Goal: Transaction & Acquisition: Purchase product/service

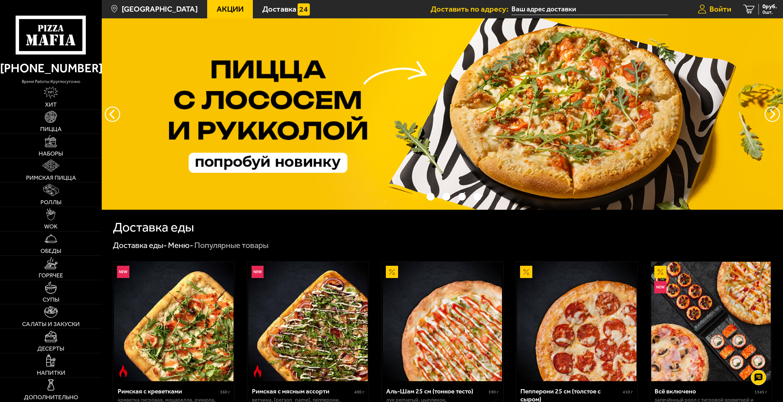
click at [711, 5] on span "Войти" at bounding box center [720, 9] width 22 height 8
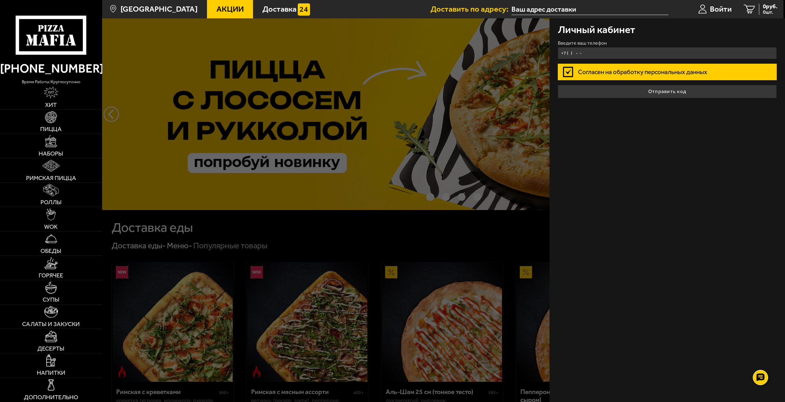
click at [598, 54] on input "+7 ( ) - -" at bounding box center [666, 53] width 219 height 12
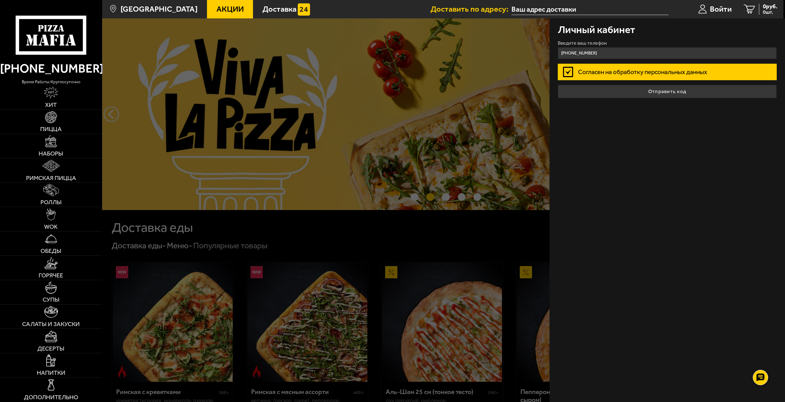
type input "[PHONE_NUMBER]"
click at [680, 80] on label "Согласен на обработку персональных данных" at bounding box center [666, 72] width 219 height 16
click at [0, 0] on input "Согласен на обработку персональных данных" at bounding box center [0, 0] width 0 height 0
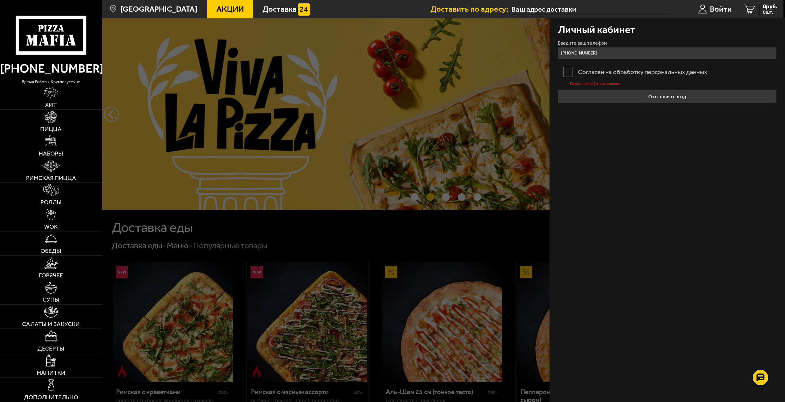
click at [598, 67] on label "Согласен на обработку персональных данных" at bounding box center [666, 72] width 219 height 16
click at [0, 0] on input "Согласен на обработку персональных данных" at bounding box center [0, 0] width 0 height 0
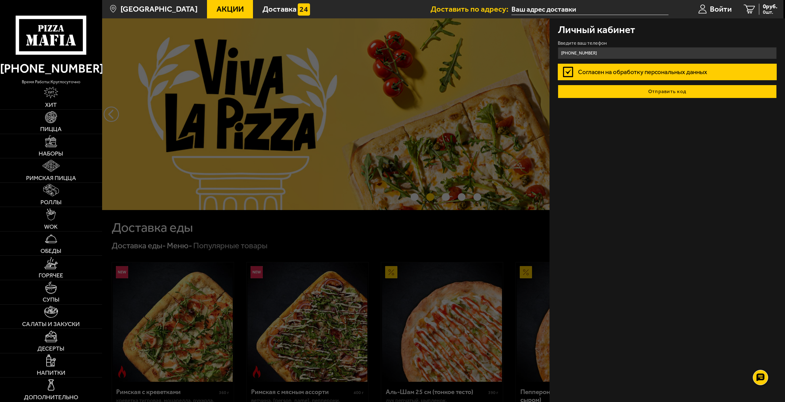
click at [629, 88] on button "Отправить код" at bounding box center [666, 91] width 219 height 13
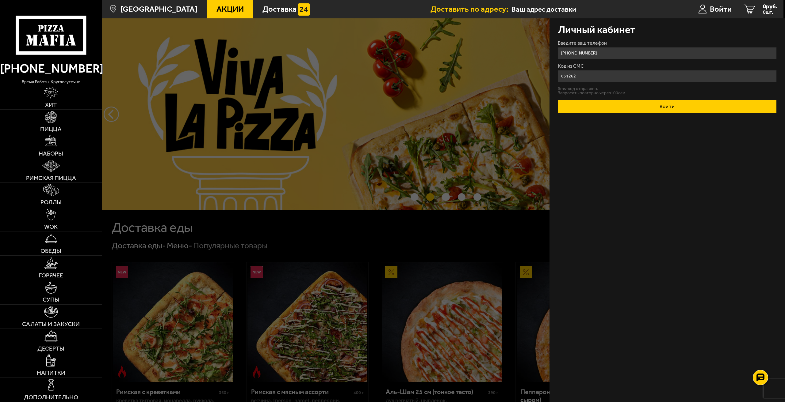
type input "631262"
click at [651, 104] on button "Войти" at bounding box center [666, 106] width 219 height 13
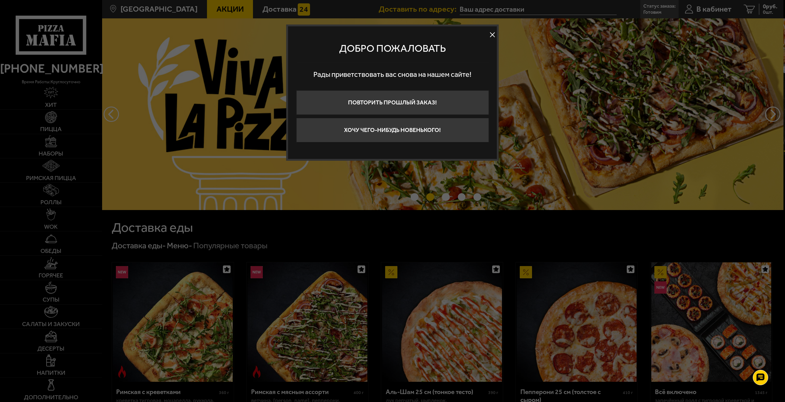
click at [490, 34] on button at bounding box center [492, 34] width 9 height 9
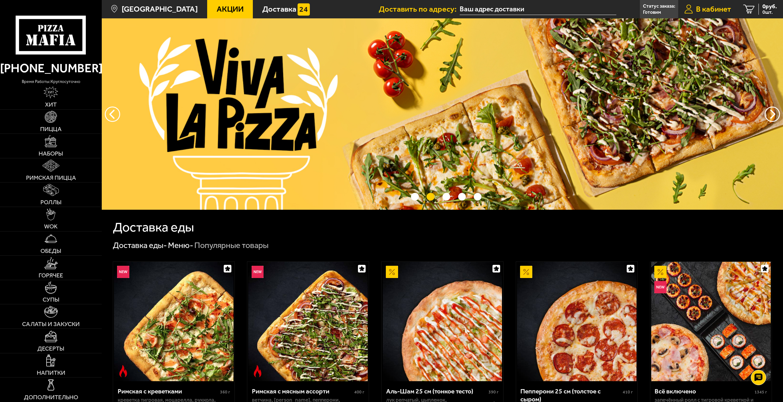
drag, startPoint x: 711, startPoint y: 7, endPoint x: 698, endPoint y: 17, distance: 15.6
click at [711, 7] on span "В кабинет" at bounding box center [713, 9] width 35 height 8
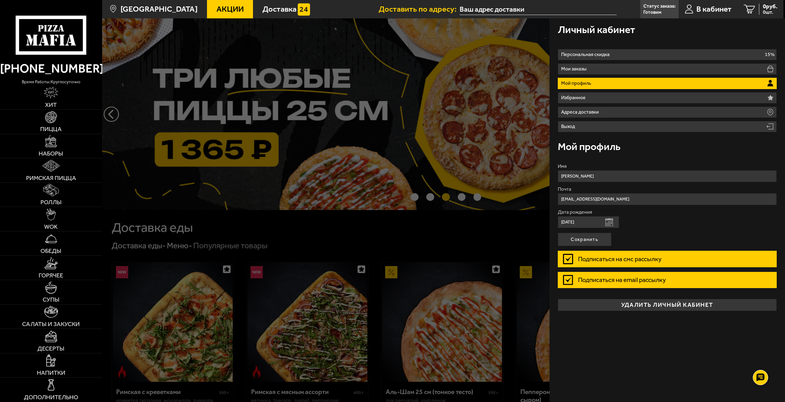
click at [580, 81] on p "Мой профиль" at bounding box center [577, 83] width 32 height 5
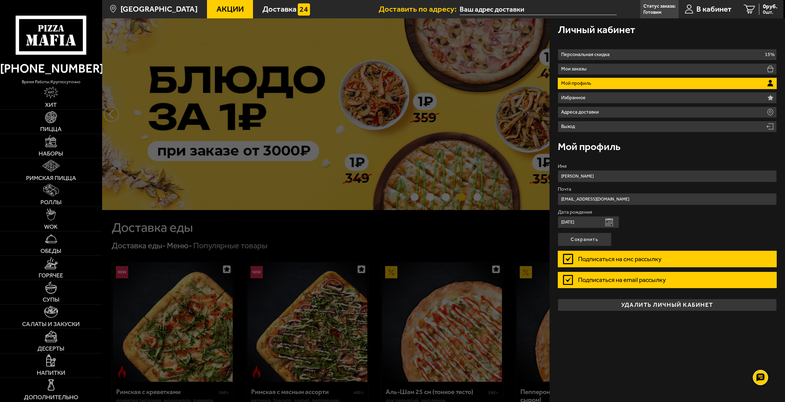
click at [567, 84] on p "Мой профиль" at bounding box center [577, 83] width 32 height 5
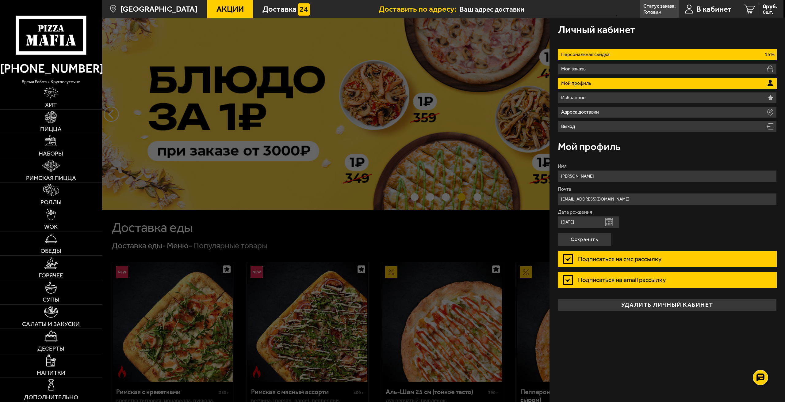
click at [580, 57] on p "Персональная скидка" at bounding box center [586, 54] width 51 height 5
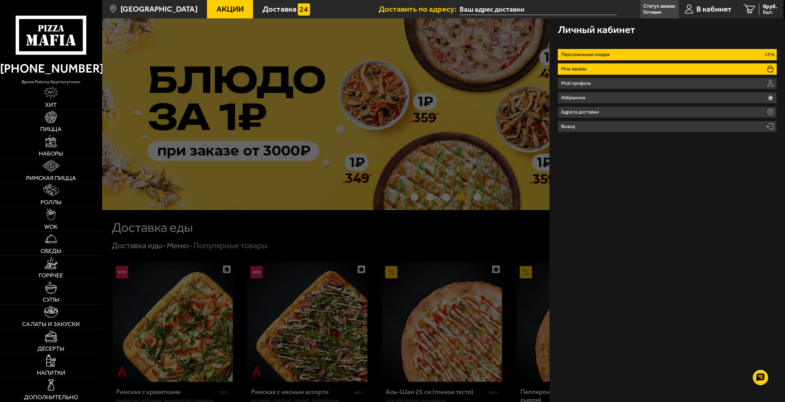
click at [577, 67] on p "Мои заказы" at bounding box center [575, 69] width 28 height 5
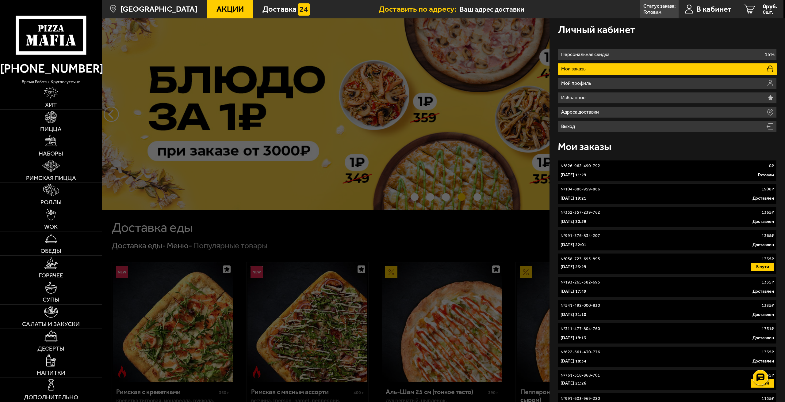
click at [584, 175] on p "[DATE] 11:29" at bounding box center [573, 175] width 26 height 6
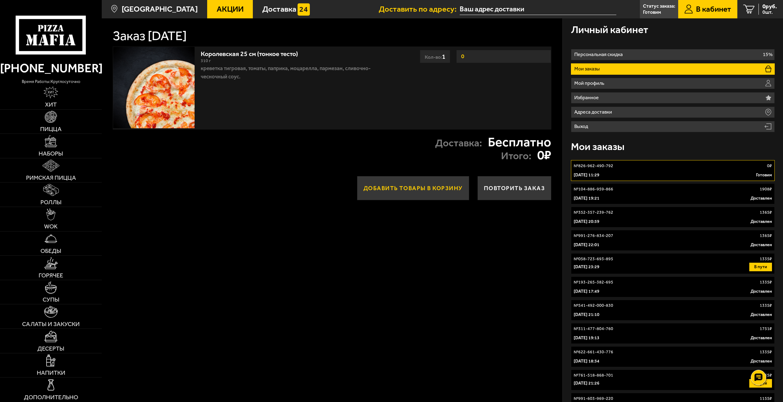
click at [402, 187] on button "Добавить товары в корзину" at bounding box center [413, 188] width 112 height 25
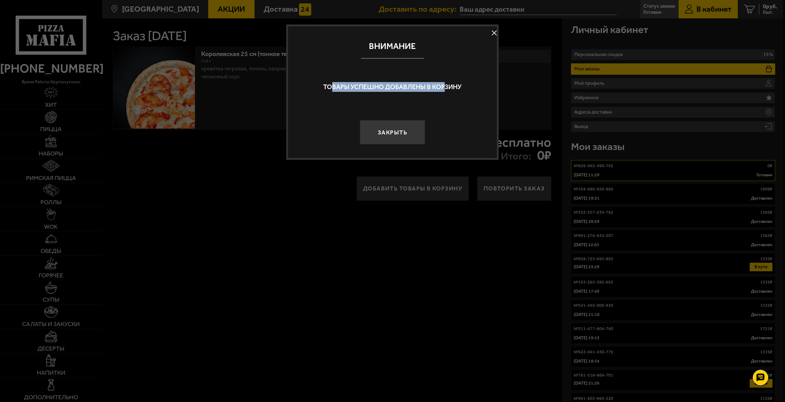
drag, startPoint x: 331, startPoint y: 86, endPoint x: 445, endPoint y: 83, distance: 113.8
click at [444, 82] on p "Товары успешно добавлены в корзину" at bounding box center [392, 87] width 193 height 10
click at [447, 85] on p "Товары успешно добавлены в корзину" at bounding box center [392, 87] width 193 height 10
click at [494, 37] on button at bounding box center [493, 33] width 9 height 9
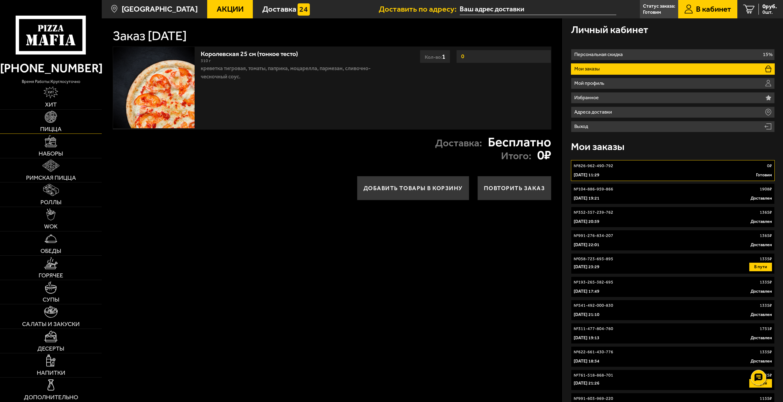
click at [46, 116] on img at bounding box center [51, 117] width 12 height 12
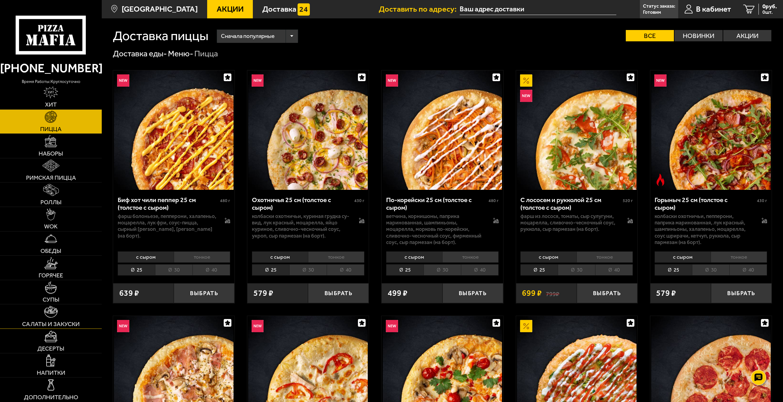
click at [69, 315] on link "Салаты и закуски" at bounding box center [51, 317] width 102 height 24
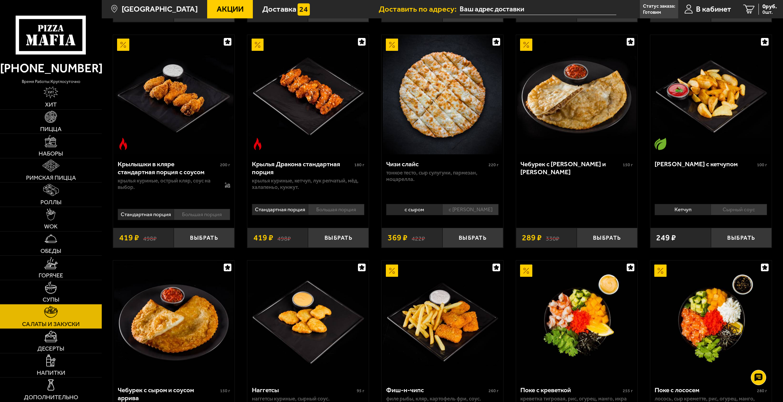
scroll to position [429, 0]
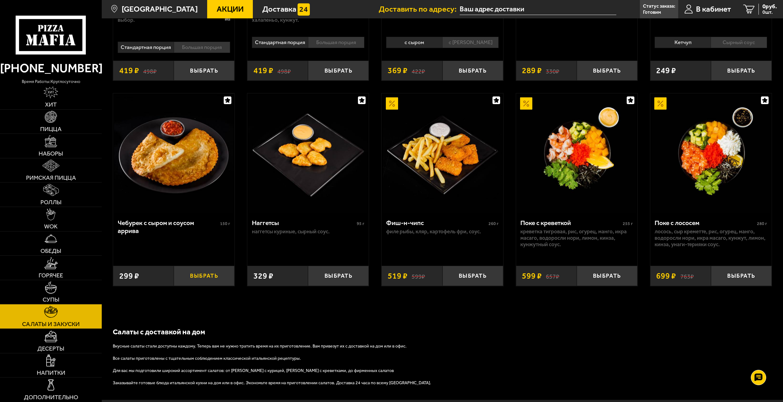
click at [201, 282] on button "Выбрать" at bounding box center [204, 276] width 61 height 20
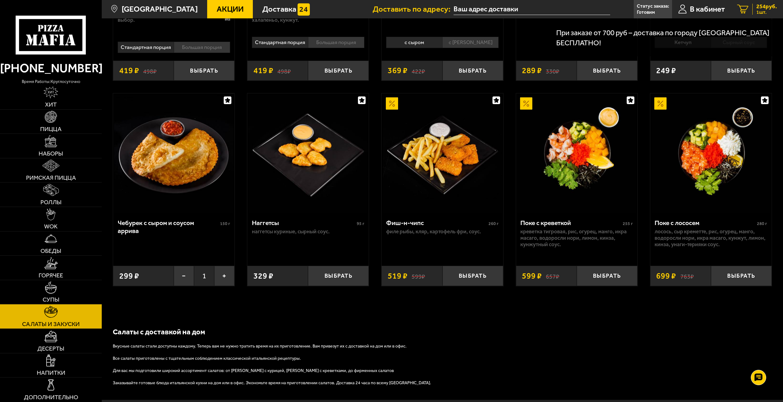
click at [755, 10] on div "254 руб. 1 шт." at bounding box center [764, 9] width 25 height 11
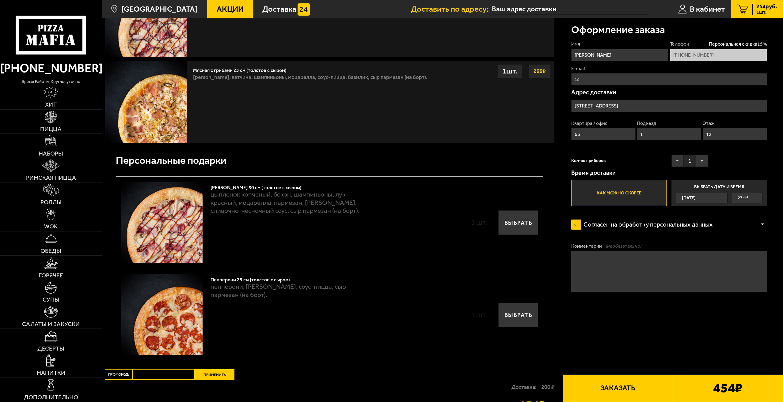
scroll to position [337, 0]
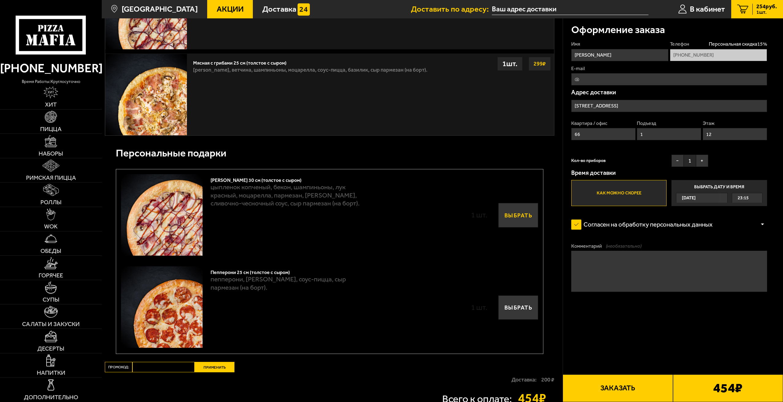
click at [513, 226] on button "Выбрать" at bounding box center [518, 215] width 40 height 25
type input "[STREET_ADDRESS]"
click at [510, 296] on div "Пепперони 25 см (толстое с сыром) пепперони, моцарелла, соус-пицца, сыр пармеза…" at bounding box center [329, 308] width 417 height 82
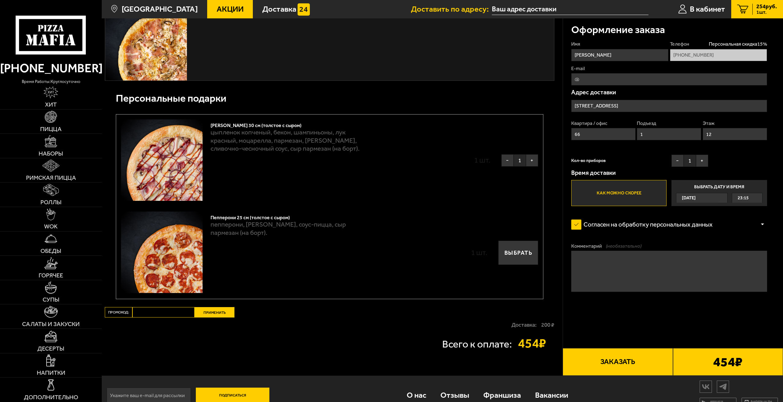
scroll to position [406, 0]
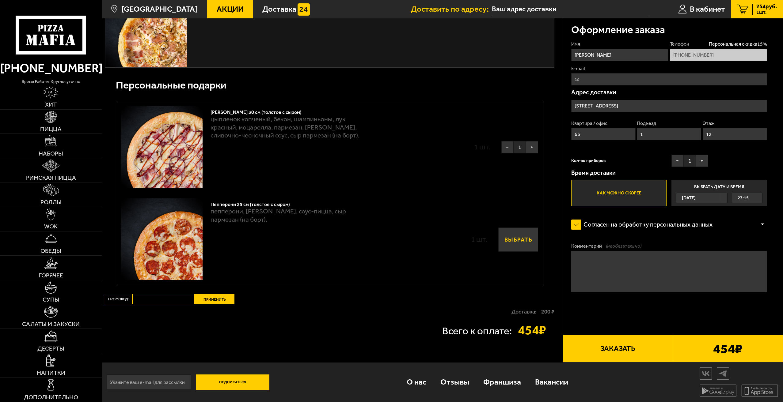
click at [502, 239] on button "Выбрать" at bounding box center [518, 240] width 40 height 25
click at [653, 348] on button "Заказать" at bounding box center [618, 349] width 110 height 28
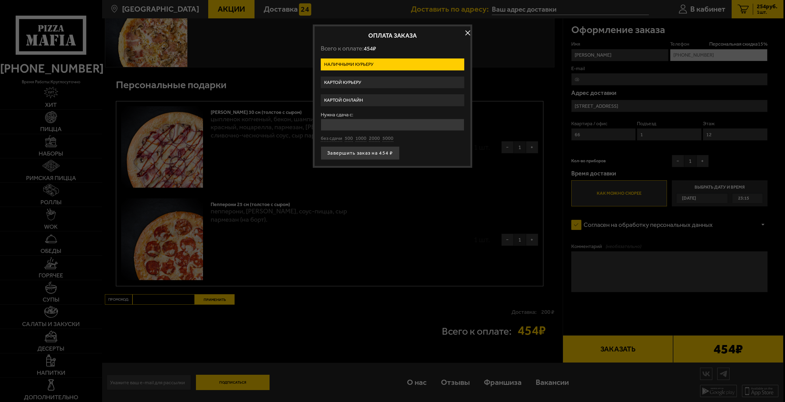
click at [373, 96] on label "Картой онлайн" at bounding box center [392, 100] width 143 height 12
click at [0, 0] on input "Картой онлайн" at bounding box center [0, 0] width 0 height 0
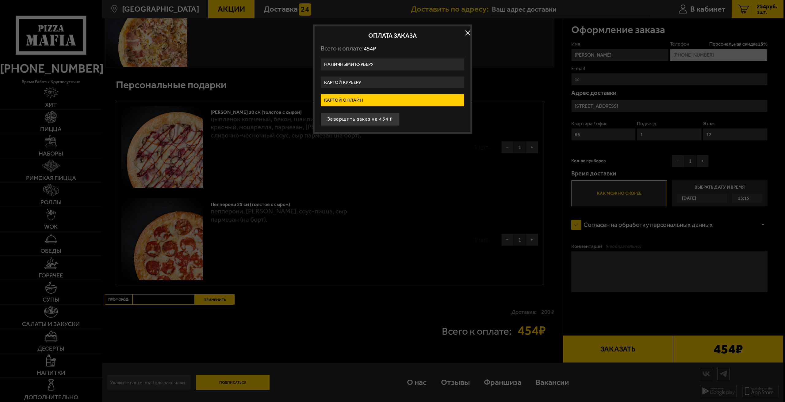
click at [384, 79] on label "Картой курьеру" at bounding box center [392, 83] width 143 height 12
click at [0, 0] on input "Картой курьеру" at bounding box center [0, 0] width 0 height 0
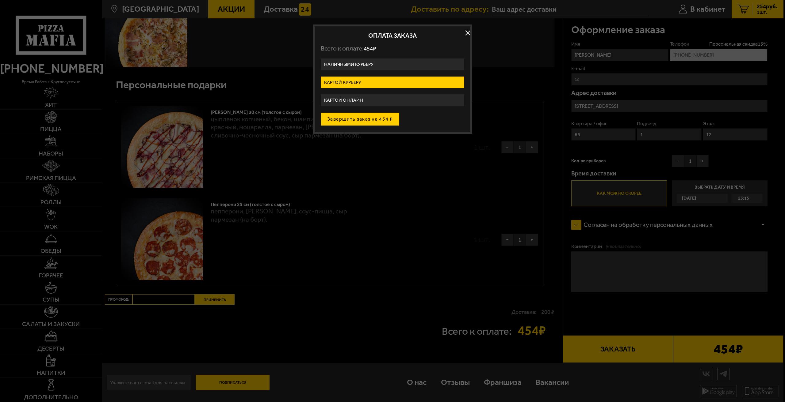
drag, startPoint x: 372, startPoint y: 121, endPoint x: 386, endPoint y: 121, distance: 14.1
click at [386, 121] on button "Завершить заказ на 454 ₽" at bounding box center [360, 118] width 79 height 13
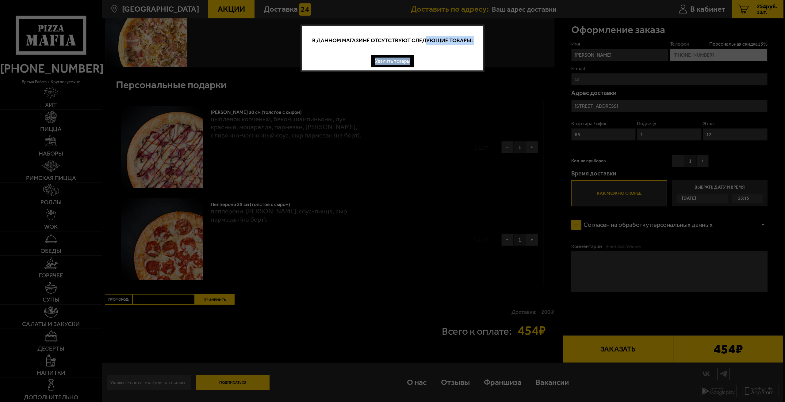
drag, startPoint x: 430, startPoint y: 40, endPoint x: 448, endPoint y: 62, distance: 28.3
click at [447, 62] on div "В данном магазине отсутствуют следующие товары: Удалить товары" at bounding box center [392, 48] width 184 height 47
click at [406, 62] on button "Удалить товары" at bounding box center [392, 61] width 43 height 12
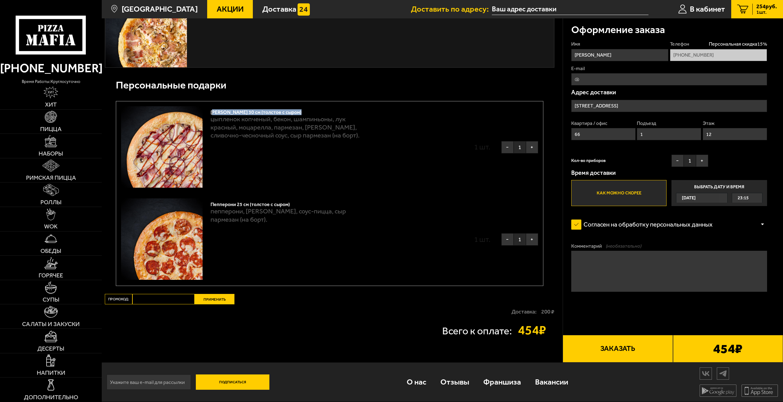
drag, startPoint x: 214, startPoint y: 112, endPoint x: 303, endPoint y: 114, distance: 89.5
click at [303, 114] on div "[PERSON_NAME] 30 см (толстое с сыром)" at bounding box center [291, 110] width 161 height 9
click at [245, 209] on p "пепперони, [PERSON_NAME], соус-пицца, сыр пармезан (на борт)." at bounding box center [291, 215] width 161 height 16
drag, startPoint x: 212, startPoint y: 207, endPoint x: 299, endPoint y: 203, distance: 86.5
click at [299, 203] on div "Пепперони 25 см (толстое с сыром)" at bounding box center [291, 203] width 161 height 9
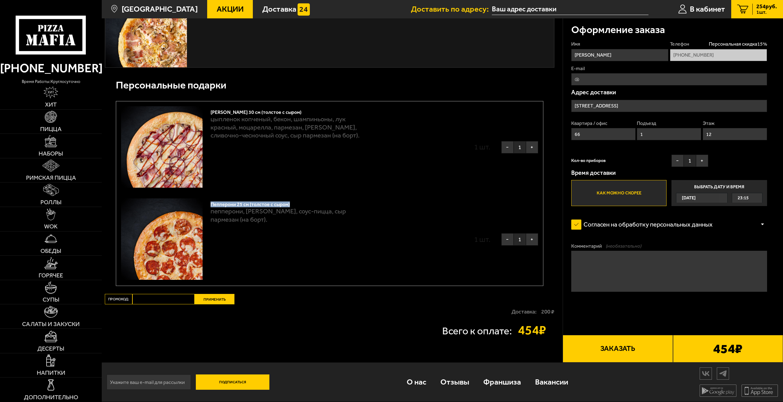
click at [273, 206] on div "Пепперони 25 см (толстое с сыром)" at bounding box center [291, 203] width 161 height 9
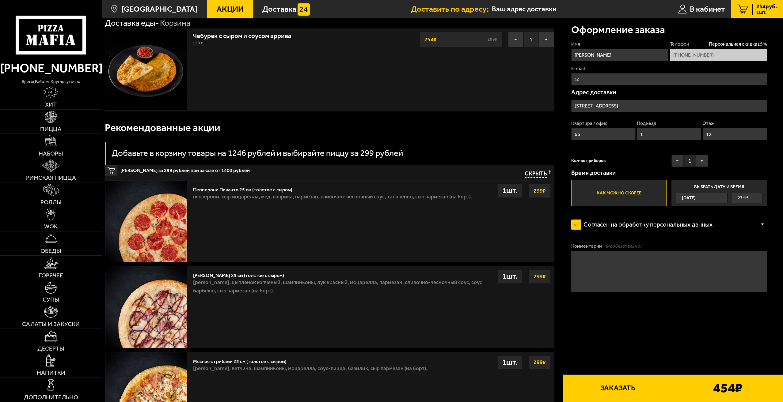
scroll to position [31, 0]
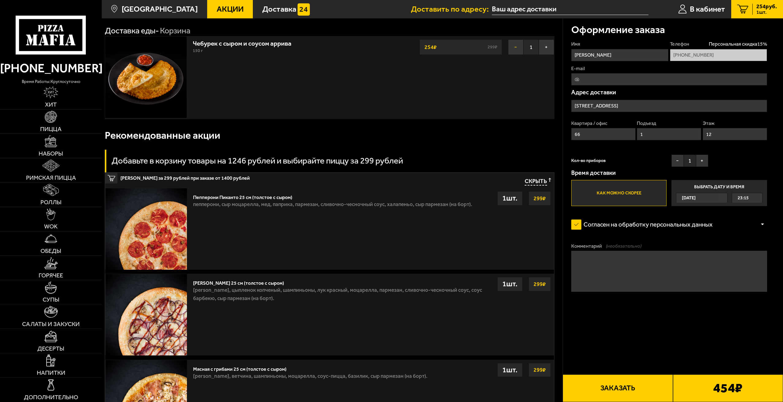
click at [513, 47] on button "−" at bounding box center [515, 47] width 15 height 15
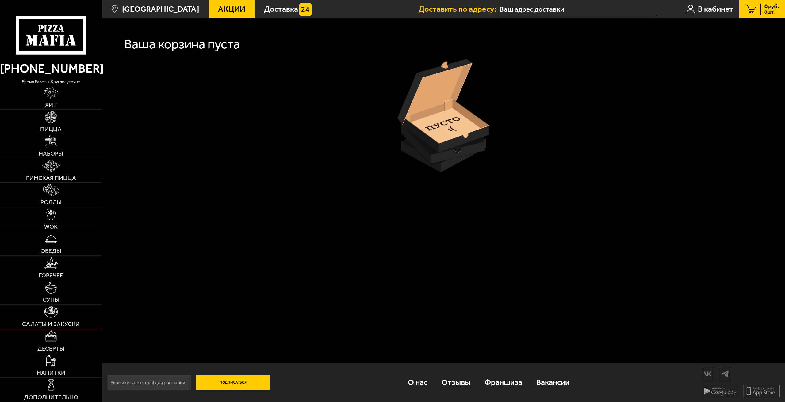
click at [69, 317] on link "Салаты и закуски" at bounding box center [51, 317] width 102 height 24
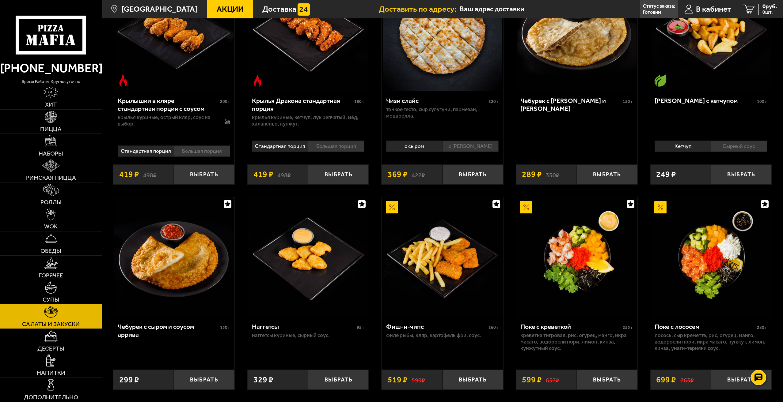
scroll to position [398, 0]
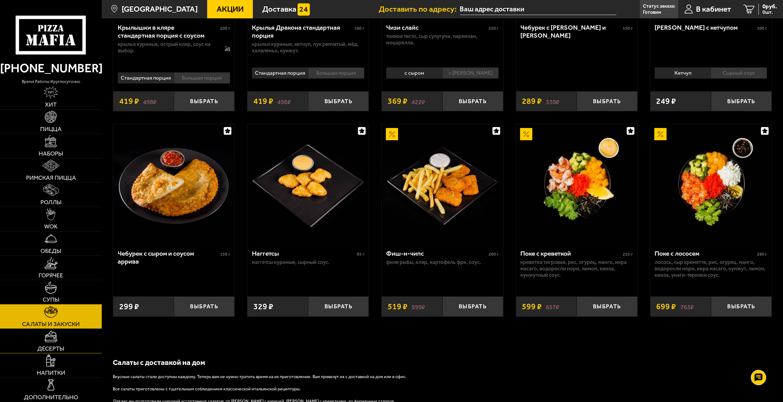
click at [57, 343] on link "Десерты" at bounding box center [51, 341] width 102 height 24
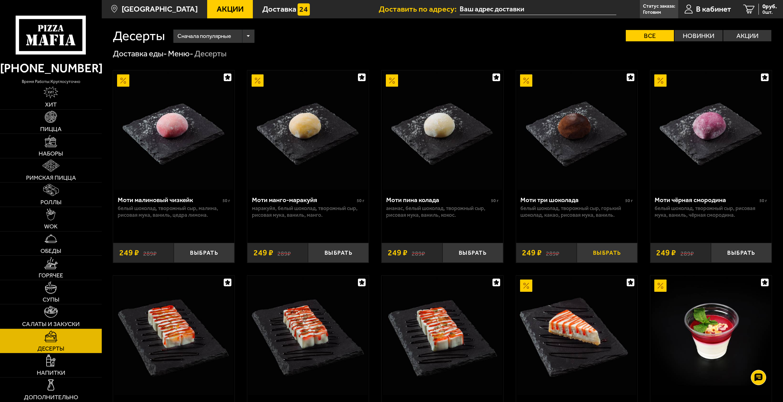
click at [613, 253] on button "Выбрать" at bounding box center [607, 253] width 61 height 20
click at [758, 10] on span "1 шт." at bounding box center [766, 12] width 21 height 5
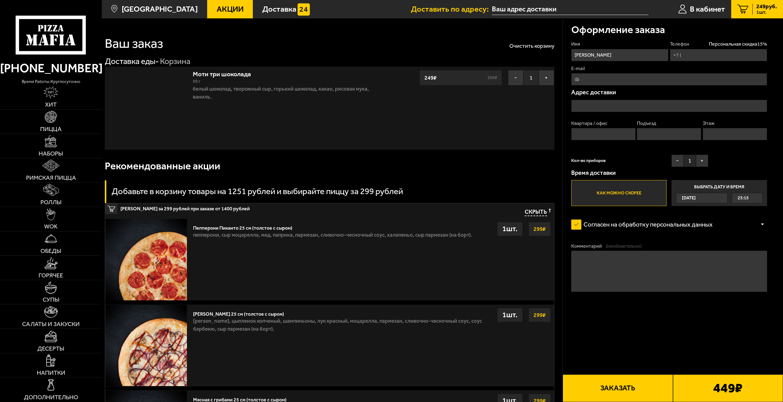
type input "[PHONE_NUMBER]"
type input "[STREET_ADDRESS]"
type input "66"
type input "1"
type input "12"
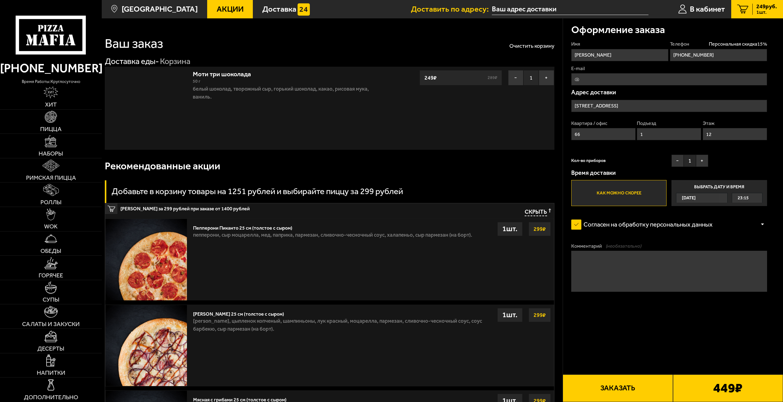
type input "[STREET_ADDRESS]"
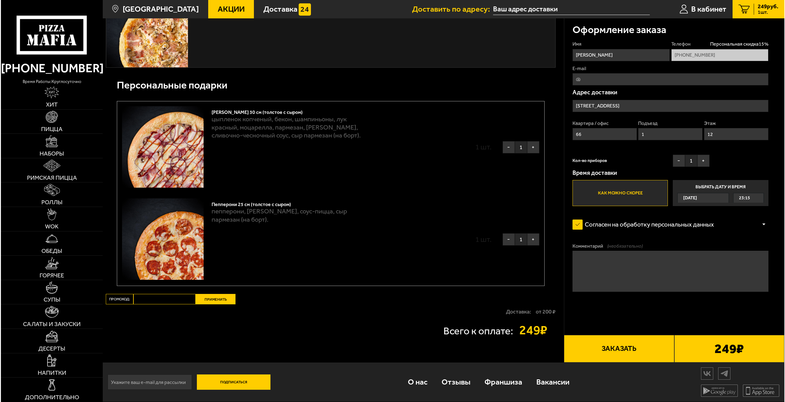
scroll to position [406, 0]
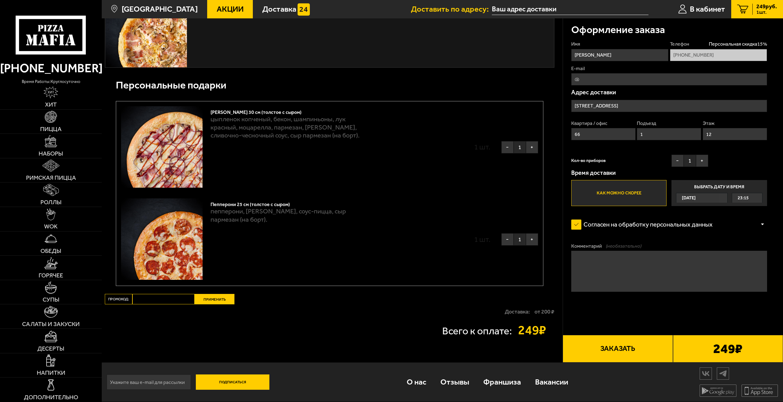
click at [608, 352] on button "Заказать" at bounding box center [618, 349] width 110 height 28
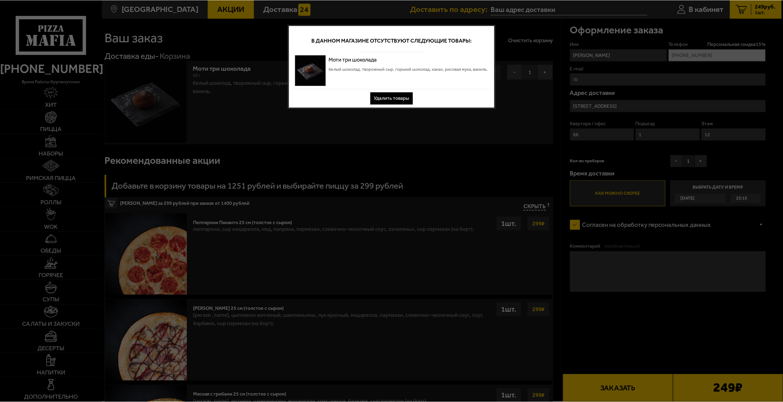
scroll to position [0, 0]
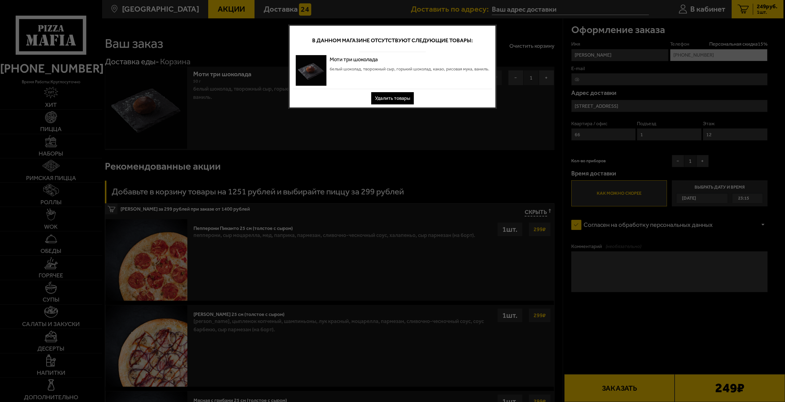
click at [399, 101] on button "Удалить товары" at bounding box center [392, 98] width 43 height 12
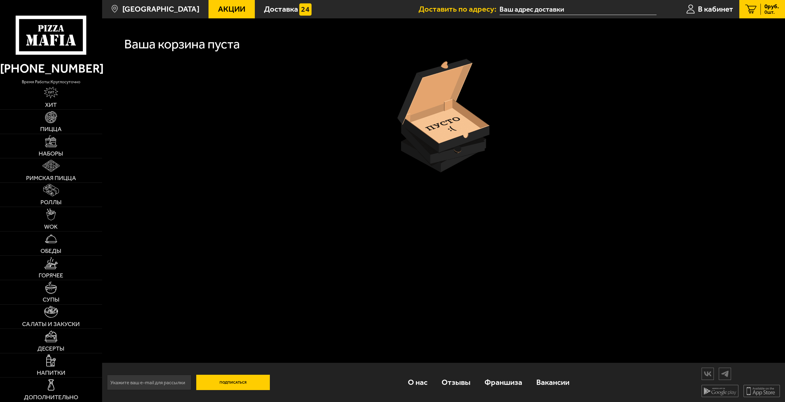
click at [403, 96] on img at bounding box center [443, 116] width 92 height 114
click at [68, 316] on link "Салаты и закуски" at bounding box center [51, 317] width 102 height 24
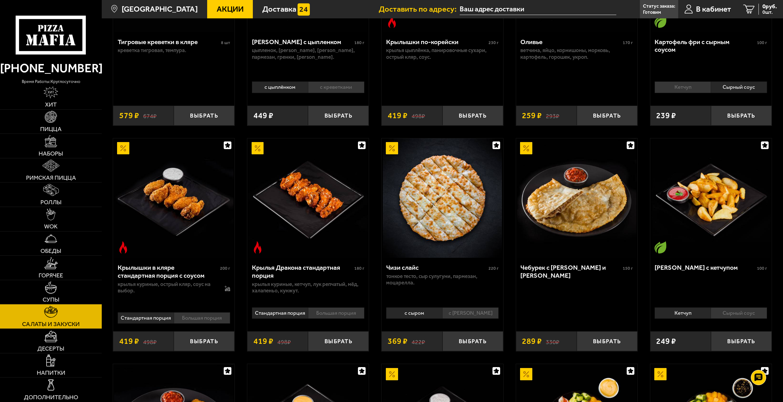
scroll to position [337, 0]
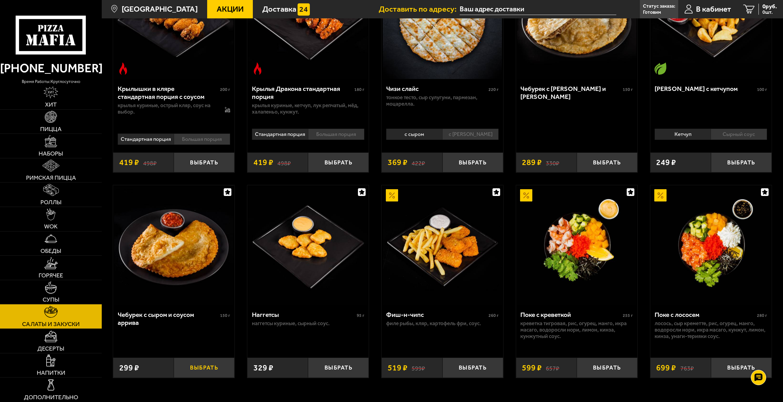
click at [212, 366] on button "Выбрать" at bounding box center [204, 368] width 61 height 20
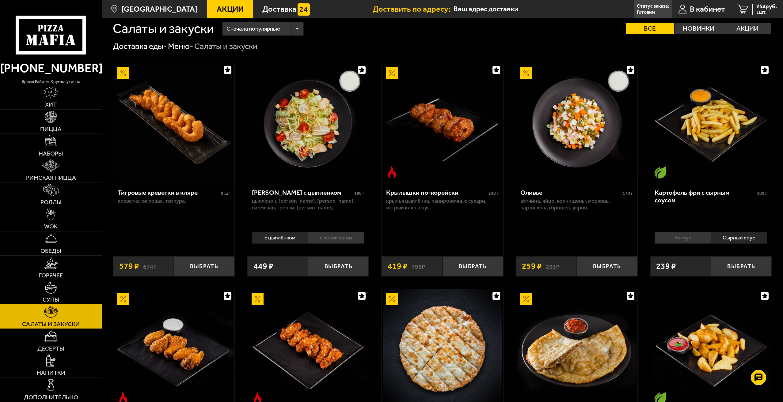
scroll to position [31, 0]
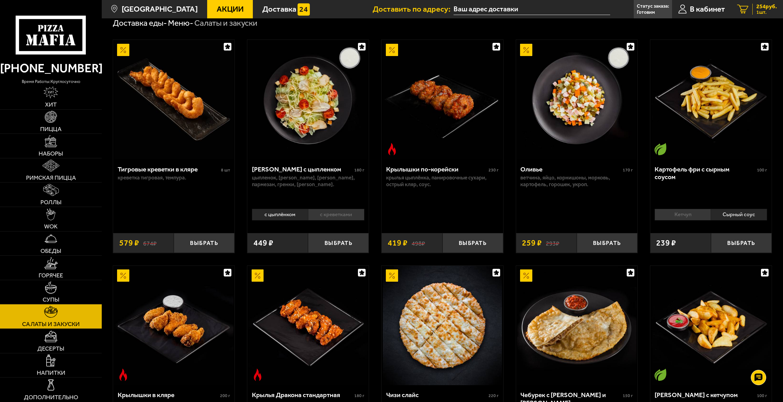
click at [744, 12] on icon "1" at bounding box center [742, 10] width 11 height 10
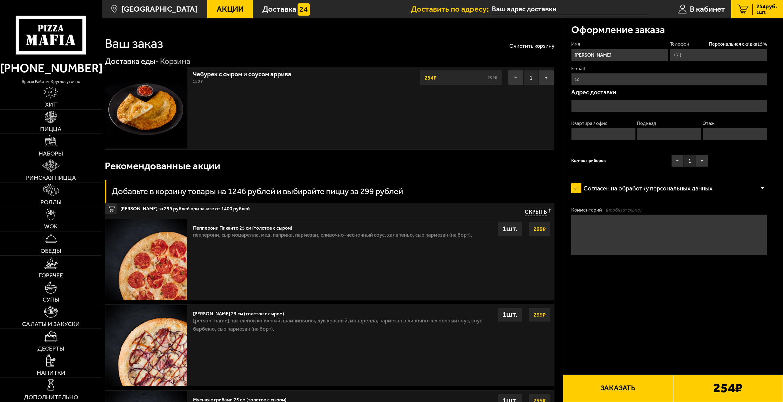
type input "[PHONE_NUMBER]"
type input "[STREET_ADDRESS]"
type input "66"
type input "1"
type input "12"
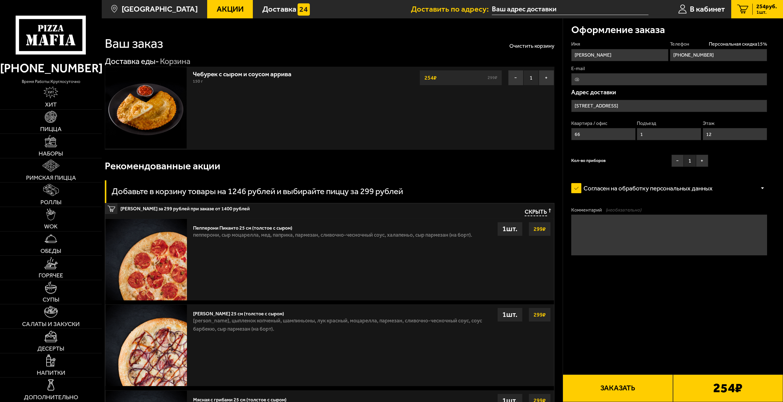
type input "[STREET_ADDRESS]"
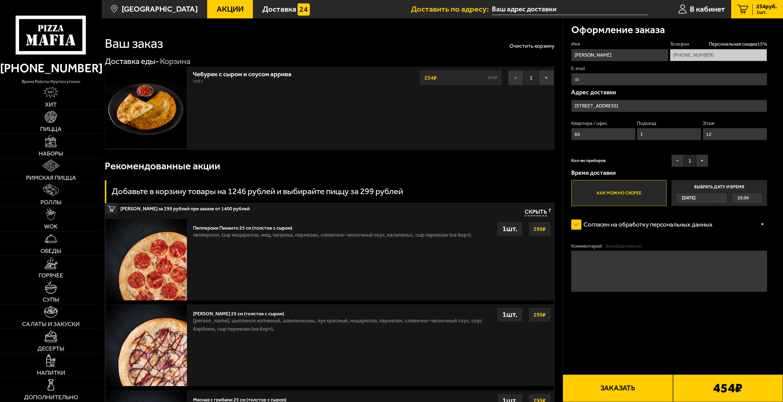
click at [375, 83] on div "Чебурек с сыром и соусом аррива 150 г − 1 + 254 ₽ 299 ₽" at bounding box center [290, 108] width 201 height 82
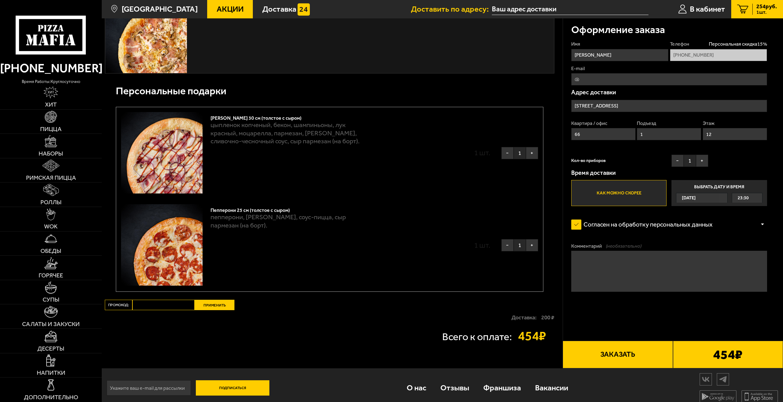
scroll to position [406, 0]
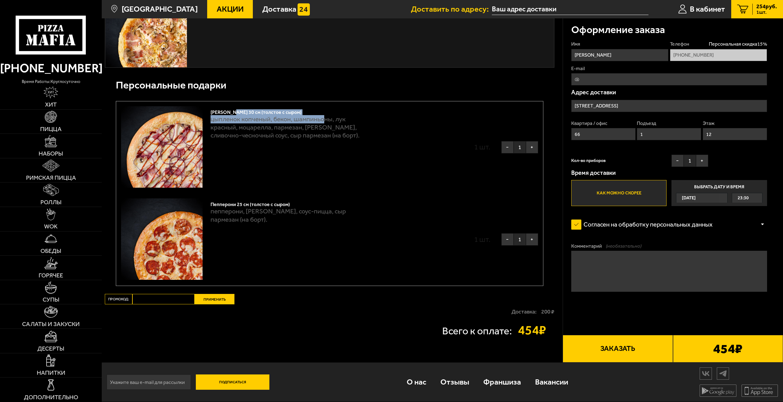
drag, startPoint x: 233, startPoint y: 110, endPoint x: 323, endPoint y: 116, distance: 90.9
click at [323, 116] on div "[PERSON_NAME] 30 см (толстое с сыром) цыпленок копченый, бекон, шампиньоны, лук…" at bounding box center [291, 147] width 161 height 82
drag, startPoint x: 215, startPoint y: 204, endPoint x: 393, endPoint y: 205, distance: 178.1
click at [393, 205] on div "Пепперони 25 см (толстое с сыром) пепперони, моцарелла, соус-пицца, сыр пармеза…" at bounding box center [329, 240] width 417 height 82
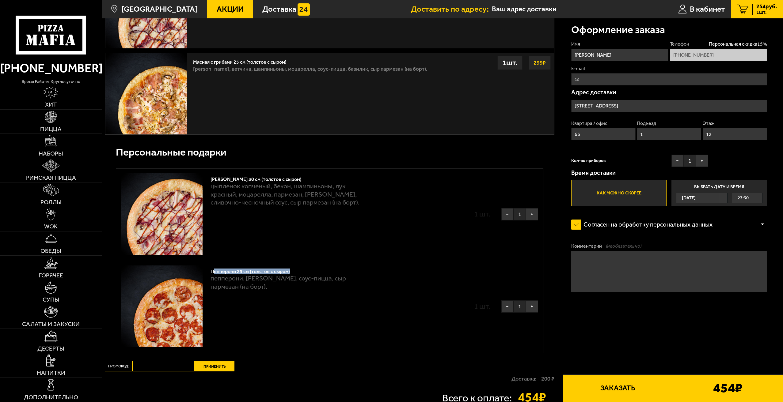
scroll to position [345, 0]
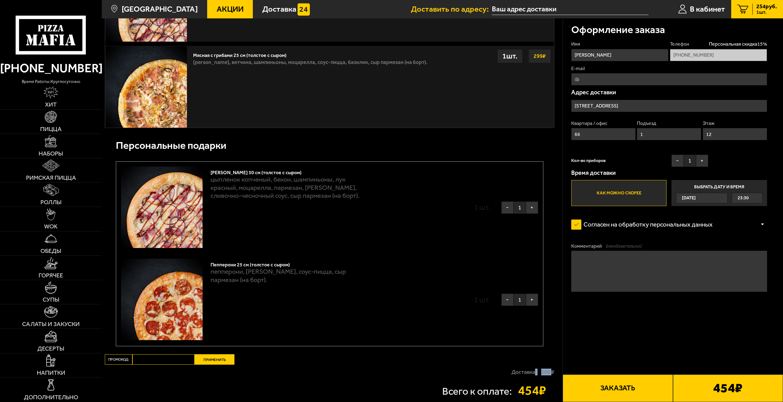
drag, startPoint x: 535, startPoint y: 375, endPoint x: 538, endPoint y: 374, distance: 3.4
click at [551, 371] on div "Доставка: 200 ₽" at bounding box center [330, 372] width 450 height 15
click at [528, 374] on p "Доставка:" at bounding box center [524, 373] width 25 height 6
drag, startPoint x: 515, startPoint y: 391, endPoint x: 476, endPoint y: 378, distance: 41.7
click at [534, 391] on div "Всего к оплате: 454 ₽" at bounding box center [330, 390] width 450 height 13
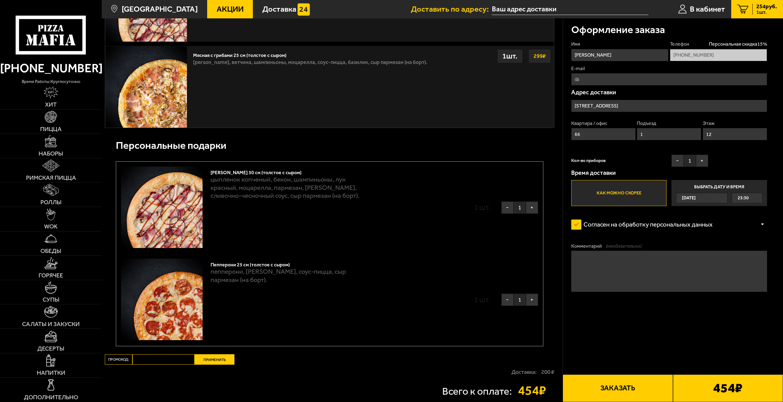
click at [410, 365] on div "Ваш заказ Очистить корзину Доставка еды - Корзина Чебурек с сыром и соусом арри…" at bounding box center [332, 49] width 461 height 750
click at [613, 390] on button "Заказать" at bounding box center [618, 389] width 110 height 28
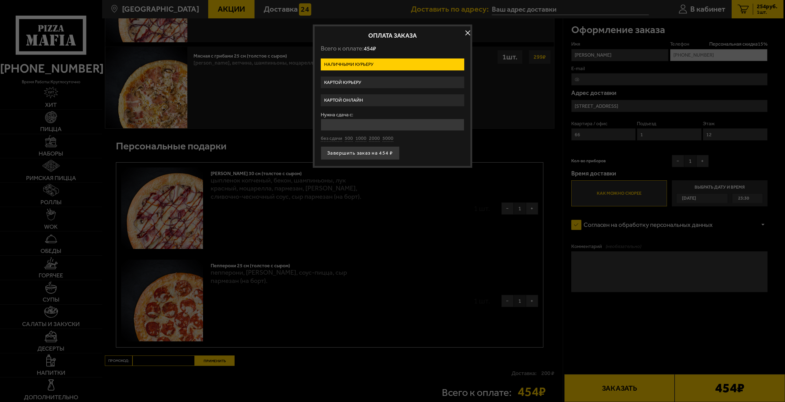
click at [372, 98] on label "Картой онлайн" at bounding box center [392, 100] width 143 height 12
click at [0, 0] on input "Картой онлайн" at bounding box center [0, 0] width 0 height 0
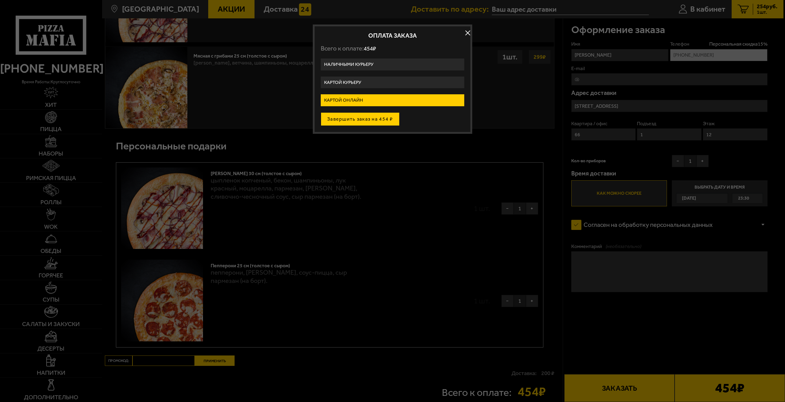
click at [386, 120] on button "Завершить заказ на 454 ₽" at bounding box center [360, 118] width 79 height 13
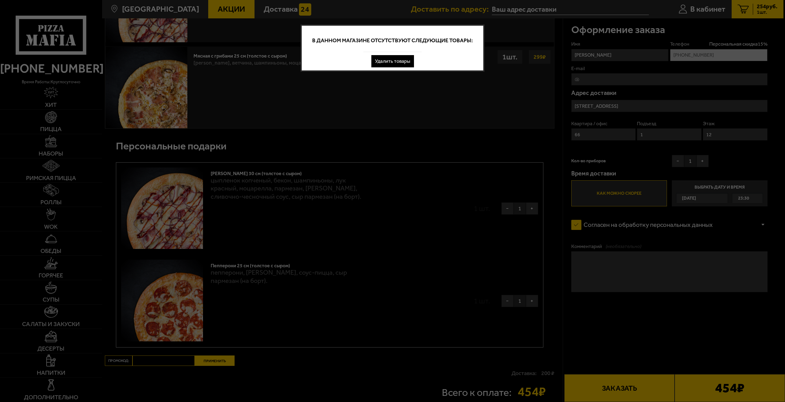
click at [384, 62] on button "Удалить товары" at bounding box center [392, 61] width 43 height 12
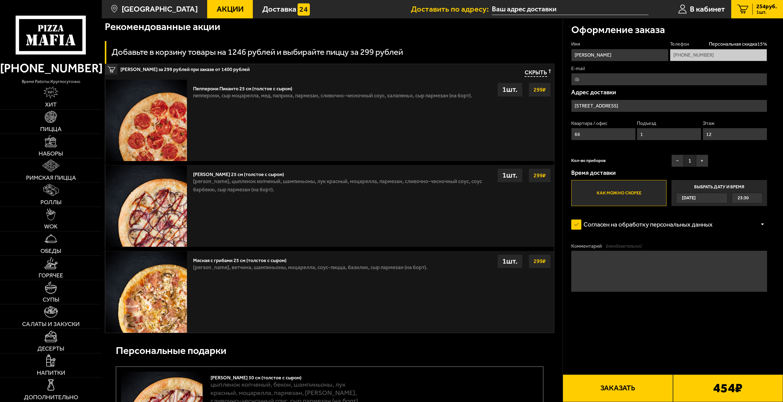
scroll to position [161, 0]
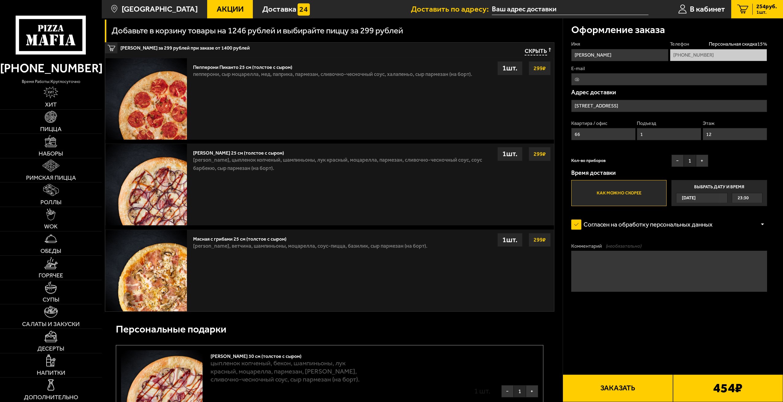
click at [732, 390] on b "454 ₽" at bounding box center [727, 388] width 29 height 13
click at [669, 387] on button "Заказать" at bounding box center [618, 389] width 110 height 28
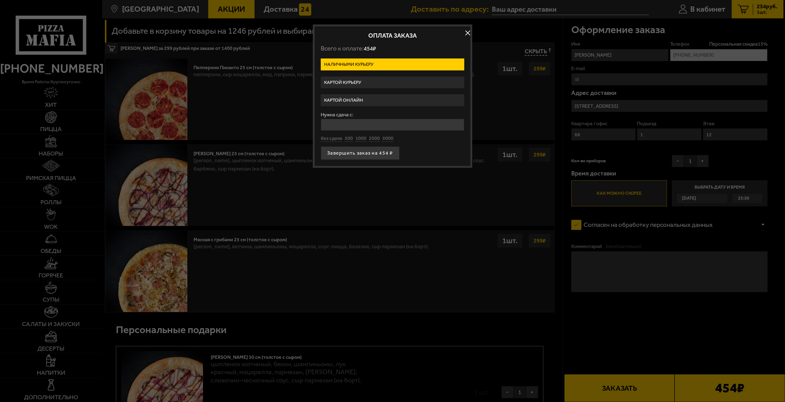
click at [397, 101] on label "Картой онлайн" at bounding box center [392, 100] width 143 height 12
click at [0, 0] on input "Картой онлайн" at bounding box center [0, 0] width 0 height 0
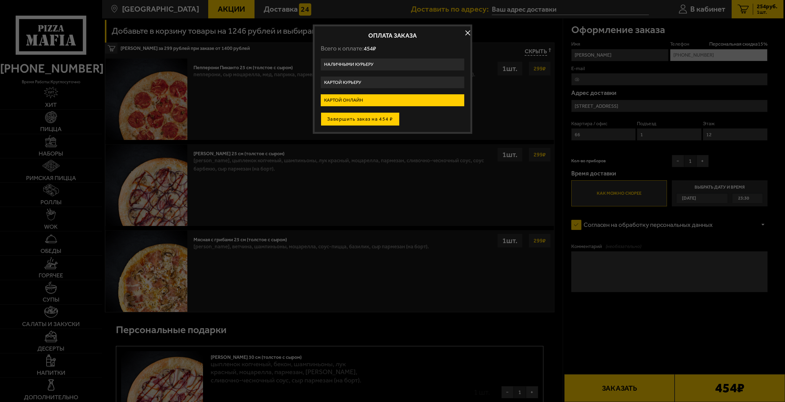
click at [373, 120] on button "Завершить заказ на 454 ₽" at bounding box center [360, 118] width 79 height 13
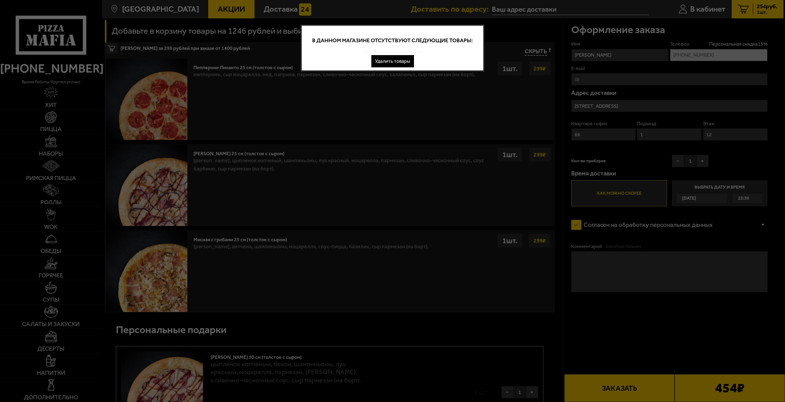
click at [391, 63] on button "Удалить товары" at bounding box center [392, 61] width 43 height 12
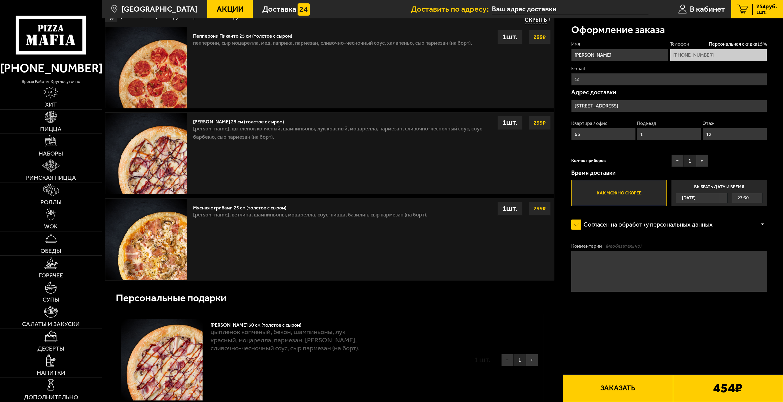
scroll to position [215, 0]
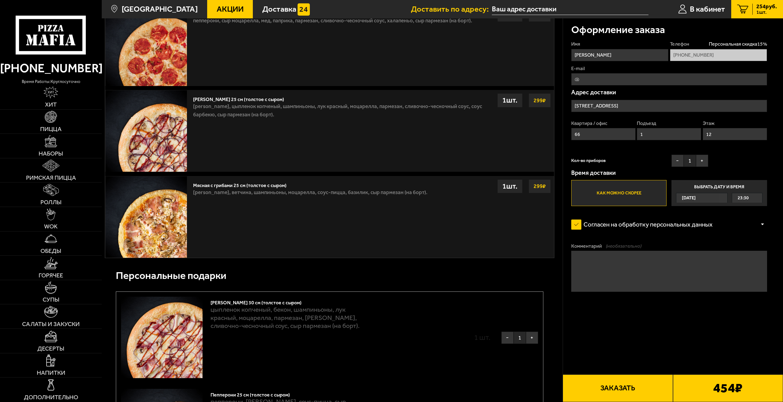
click at [736, 389] on b "454 ₽" at bounding box center [727, 388] width 29 height 13
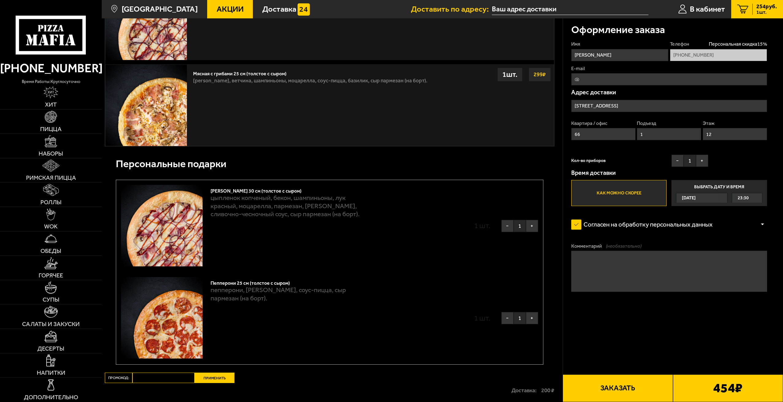
scroll to position [337, 0]
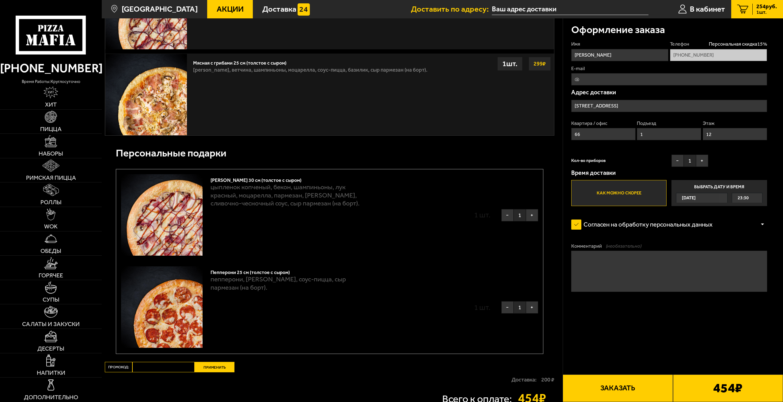
click at [614, 386] on button "Заказать" at bounding box center [618, 389] width 110 height 28
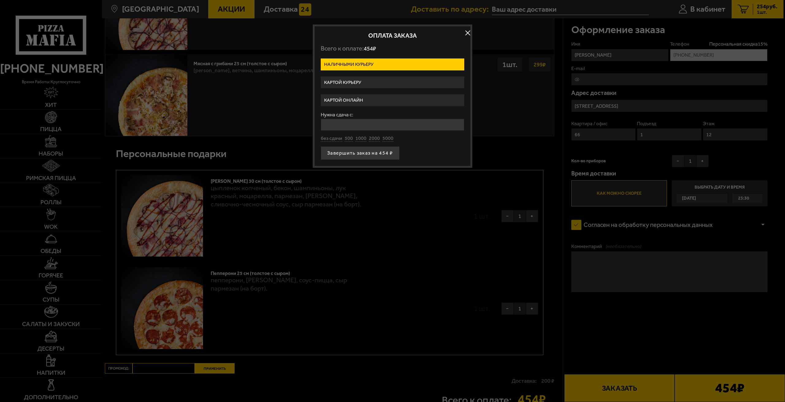
click at [366, 97] on label "Картой онлайн" at bounding box center [392, 100] width 143 height 12
click at [0, 0] on input "Картой онлайн" at bounding box center [0, 0] width 0 height 0
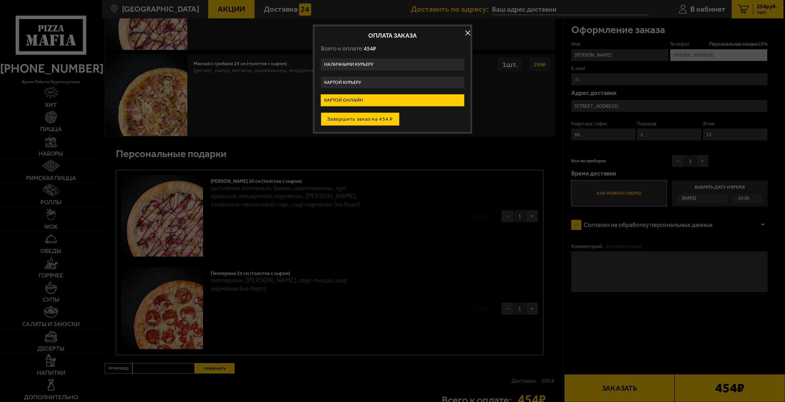
click at [369, 116] on button "Завершить заказ на 454 ₽" at bounding box center [360, 118] width 79 height 13
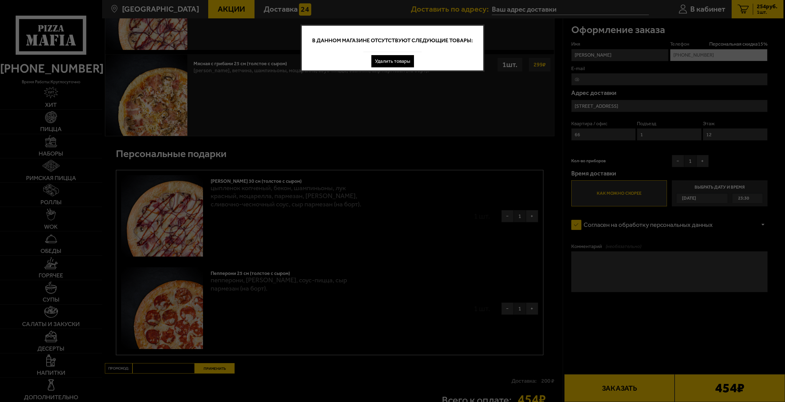
click at [390, 55] on button "Удалить товары" at bounding box center [392, 61] width 43 height 12
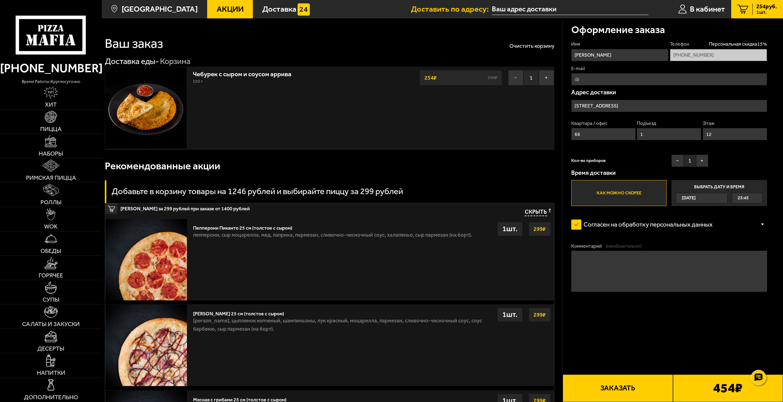
click at [516, 78] on button "−" at bounding box center [515, 77] width 15 height 15
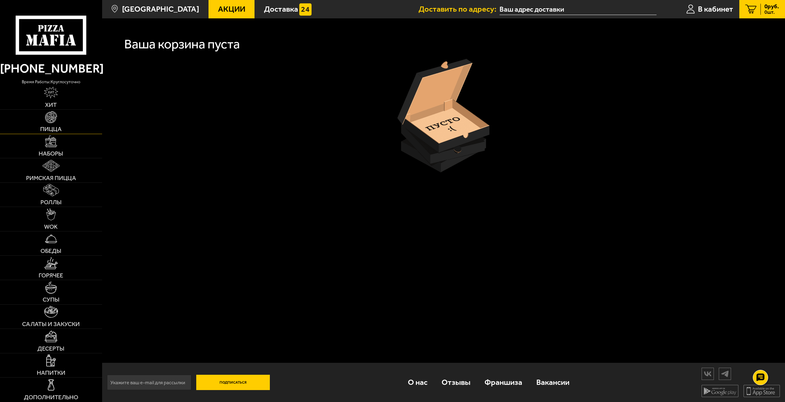
click at [63, 115] on link "Пицца" at bounding box center [51, 122] width 102 height 24
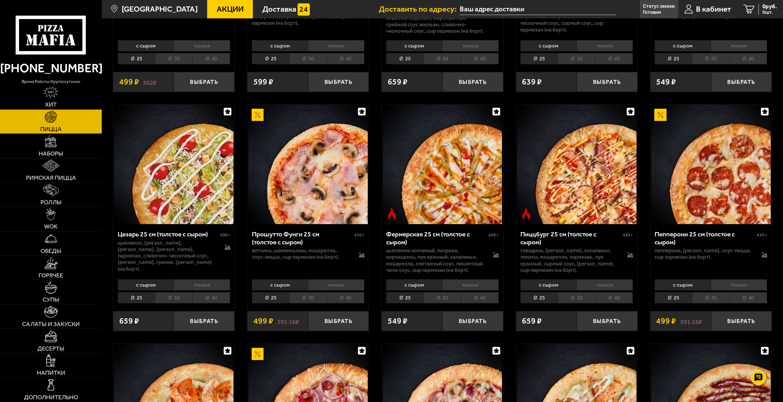
scroll to position [705, 0]
click at [726, 280] on li "тонкое" at bounding box center [739, 284] width 56 height 11
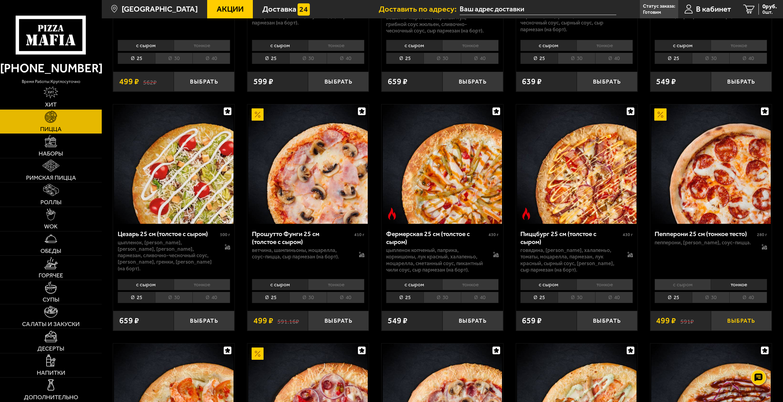
click at [743, 318] on button "Выбрать" at bounding box center [741, 321] width 61 height 20
click at [763, 4] on span "499 руб." at bounding box center [766, 7] width 21 height 6
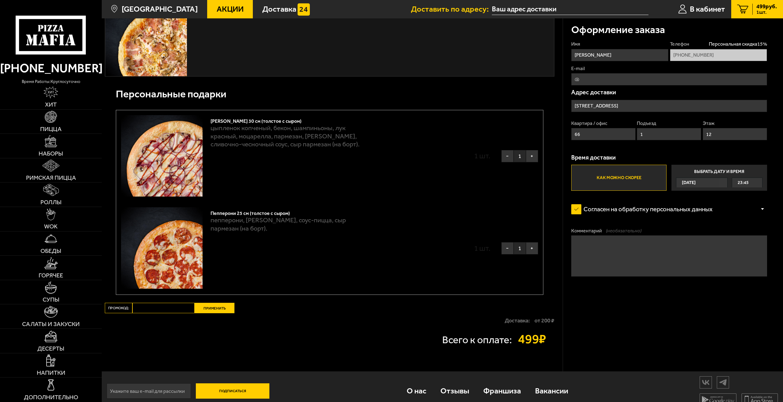
scroll to position [406, 0]
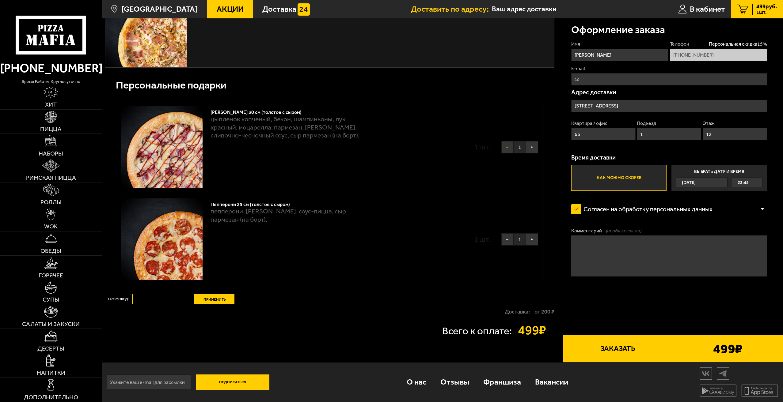
click at [508, 149] on button "−" at bounding box center [507, 147] width 12 height 12
type input "[STREET_ADDRESS]"
click at [530, 149] on button "Выбрать" at bounding box center [518, 147] width 40 height 25
click at [509, 239] on button "−" at bounding box center [507, 240] width 12 height 12
click at [524, 238] on button "Выбрать" at bounding box center [518, 240] width 40 height 25
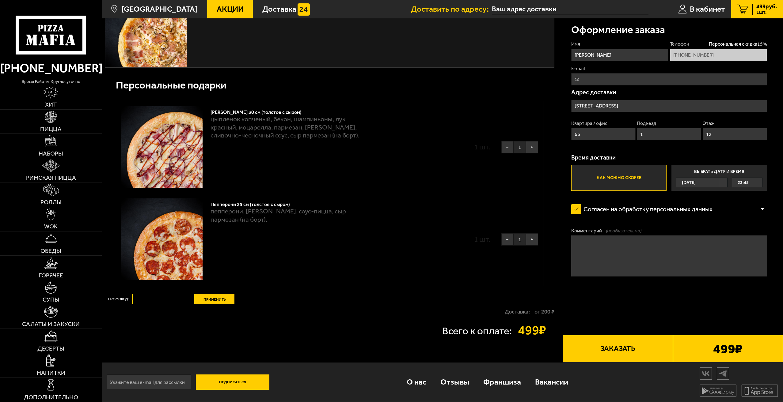
click at [648, 352] on button "Заказать" at bounding box center [618, 349] width 110 height 28
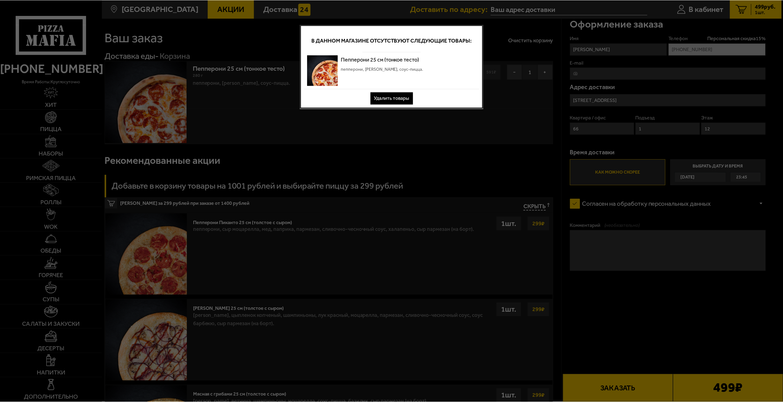
scroll to position [0, 0]
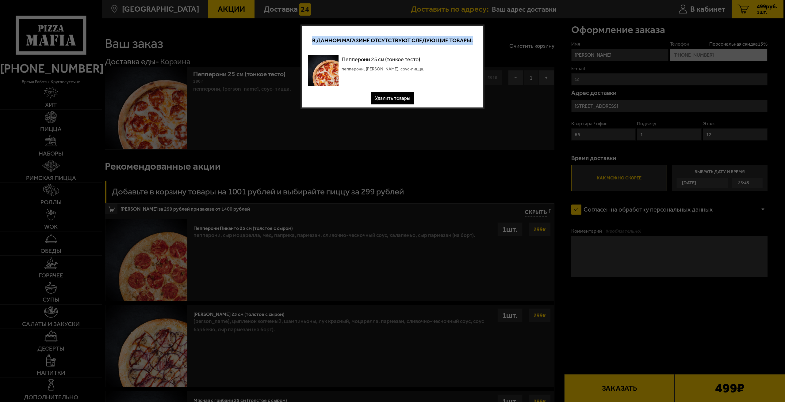
drag, startPoint x: 310, startPoint y: 39, endPoint x: 475, endPoint y: 38, distance: 164.3
click at [475, 38] on div "В данном магазине отсутствуют следующие товары:" at bounding box center [392, 40] width 175 height 23
click at [452, 58] on div "Пепперони 25 см (тонкое тесто) пепперони, моцарелла, соус-пицца." at bounding box center [392, 70] width 175 height 37
drag, startPoint x: 346, startPoint y: 59, endPoint x: 380, endPoint y: 59, distance: 33.4
click at [380, 59] on p "Пепперони 25 см (тонкое тесто)" at bounding box center [382, 59] width 83 height 9
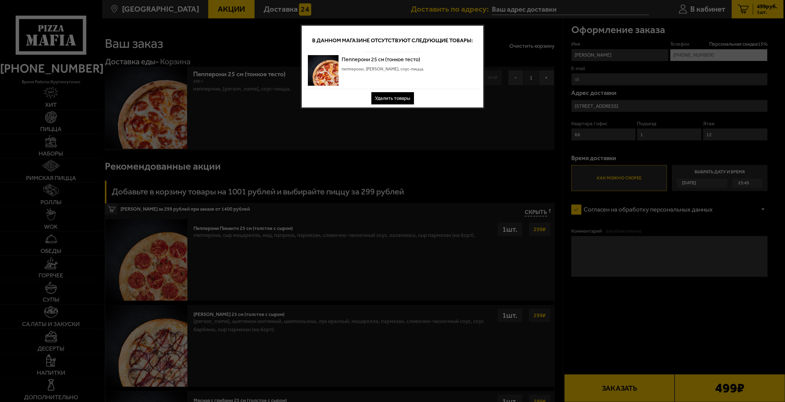
click at [338, 100] on div "Удалить товары" at bounding box center [392, 98] width 175 height 12
click at [381, 103] on button "Удалить товары" at bounding box center [392, 98] width 43 height 12
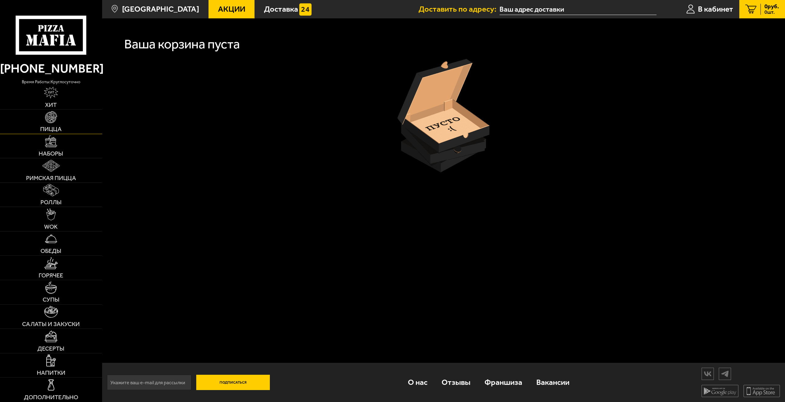
click at [63, 120] on link "Пицца" at bounding box center [51, 122] width 102 height 24
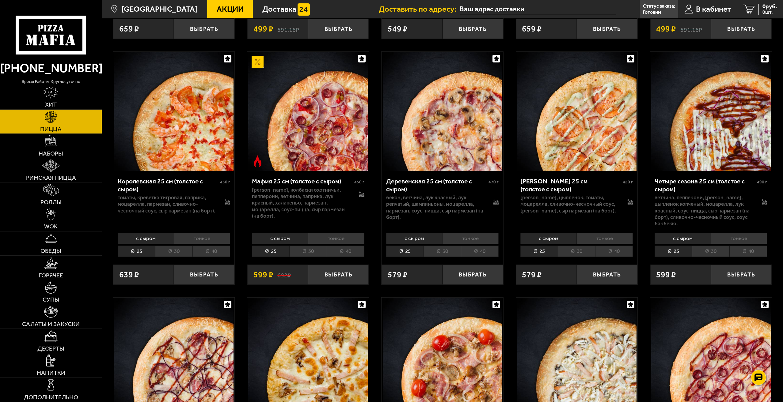
scroll to position [1042, 0]
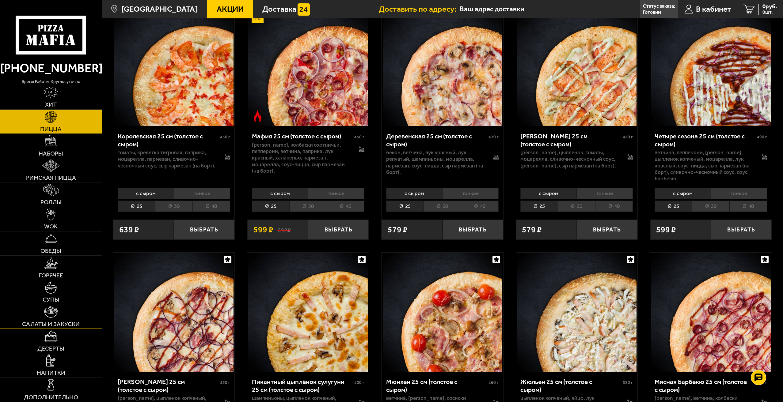
click at [68, 325] on span "Салаты и закуски" at bounding box center [51, 324] width 58 height 6
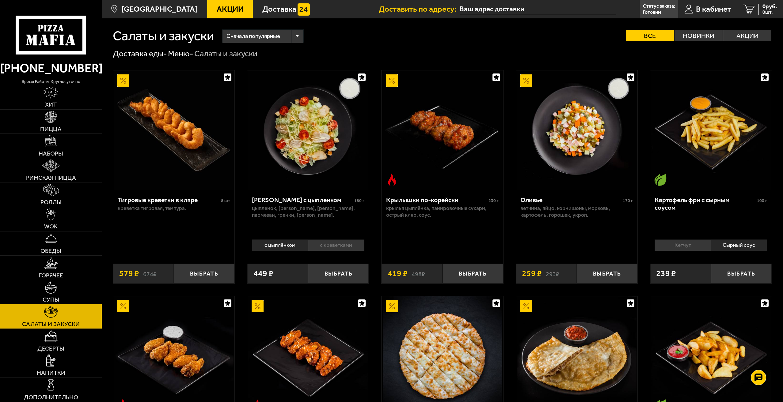
click at [67, 341] on link "Десерты" at bounding box center [51, 341] width 102 height 24
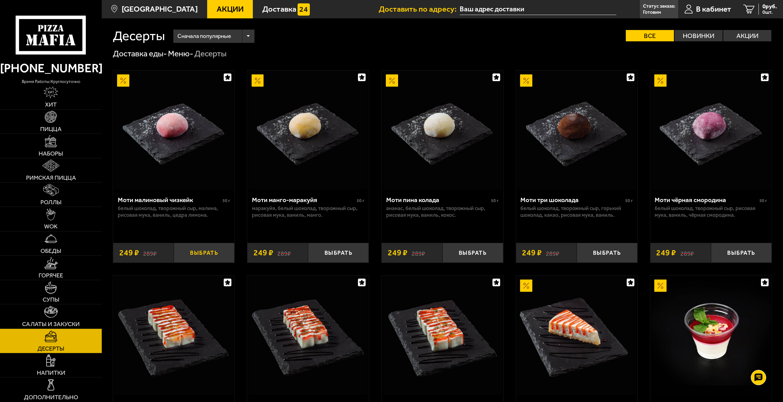
click at [209, 254] on button "Выбрать" at bounding box center [204, 253] width 61 height 20
click at [185, 252] on button "−" at bounding box center [184, 253] width 20 height 20
click at [57, 294] on link "Супы" at bounding box center [51, 292] width 102 height 24
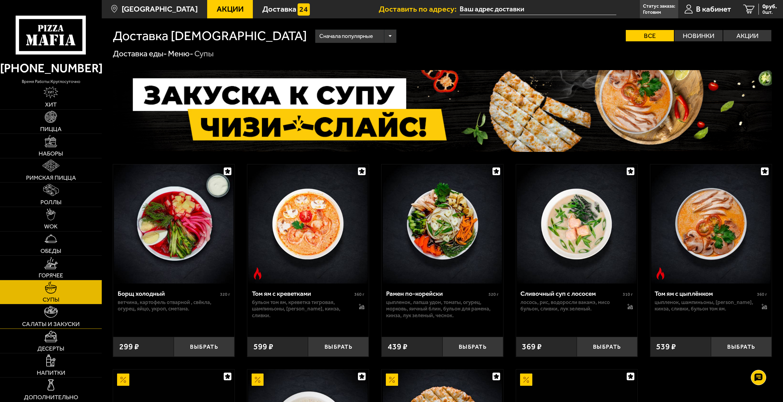
click at [55, 310] on img at bounding box center [51, 312] width 14 height 12
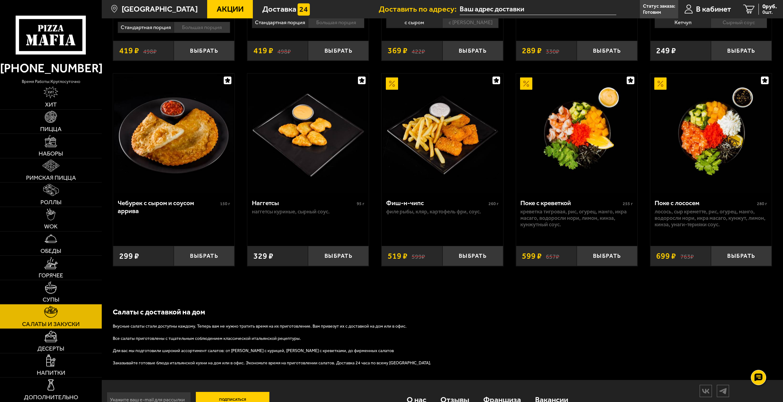
scroll to position [468, 0]
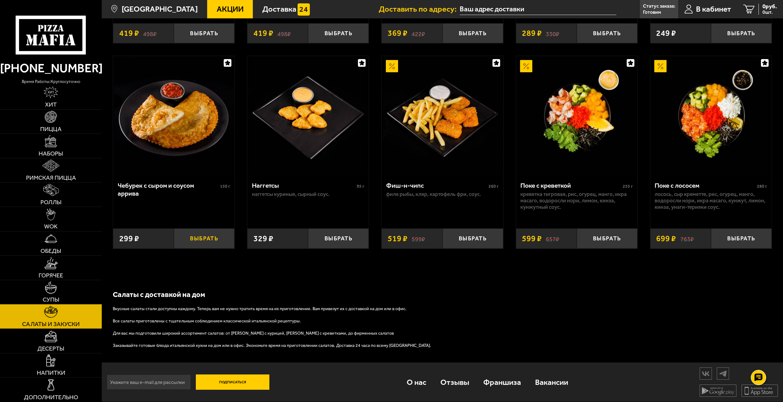
click at [202, 238] on button "Выбрать" at bounding box center [204, 239] width 61 height 20
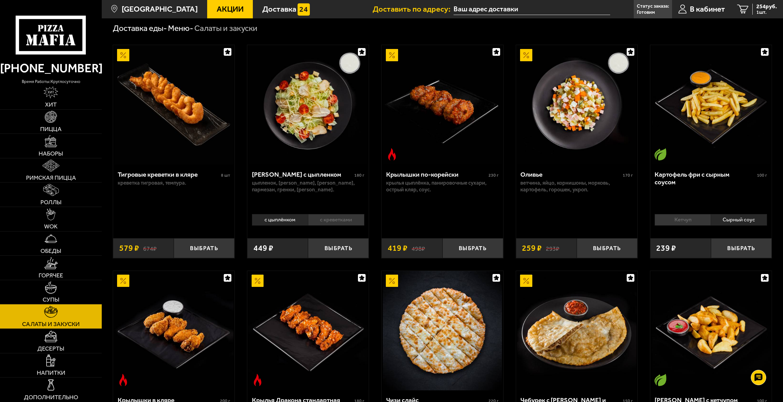
scroll to position [31, 0]
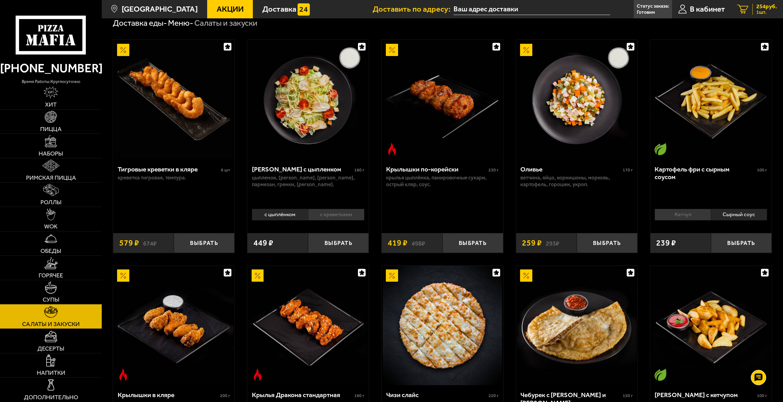
click at [753, 8] on div "254 руб. 1 шт." at bounding box center [764, 9] width 25 height 11
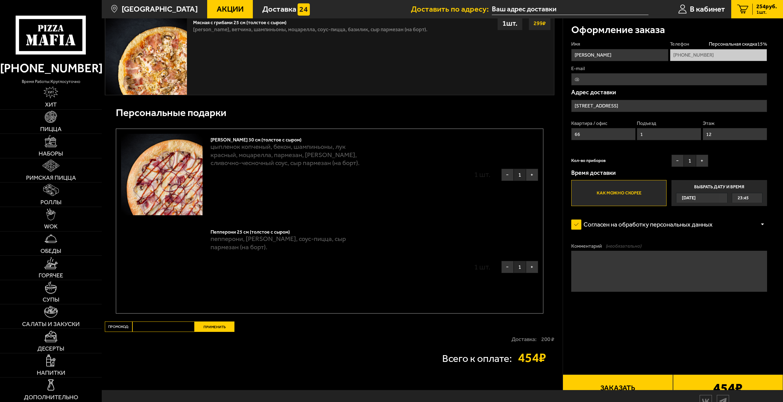
scroll to position [406, 0]
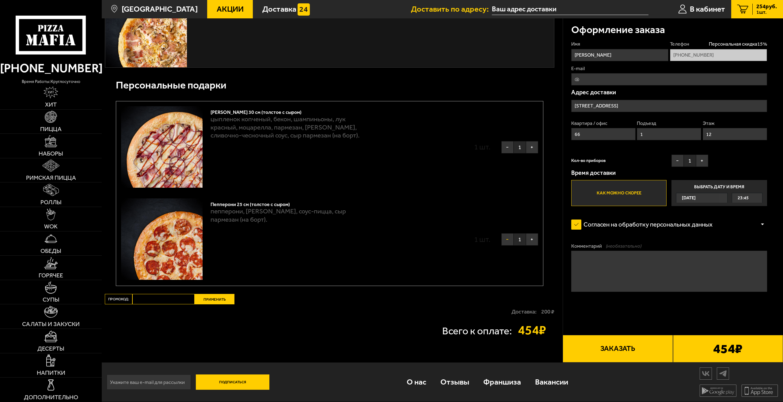
click at [506, 245] on button "−" at bounding box center [507, 240] width 12 height 12
type input "[STREET_ADDRESS]"
click at [611, 186] on label "Как можно скорее" at bounding box center [618, 193] width 95 height 26
click at [0, 0] on input "Как можно скорее" at bounding box center [0, 0] width 0 height 0
click at [601, 346] on button "Заказать" at bounding box center [618, 349] width 110 height 28
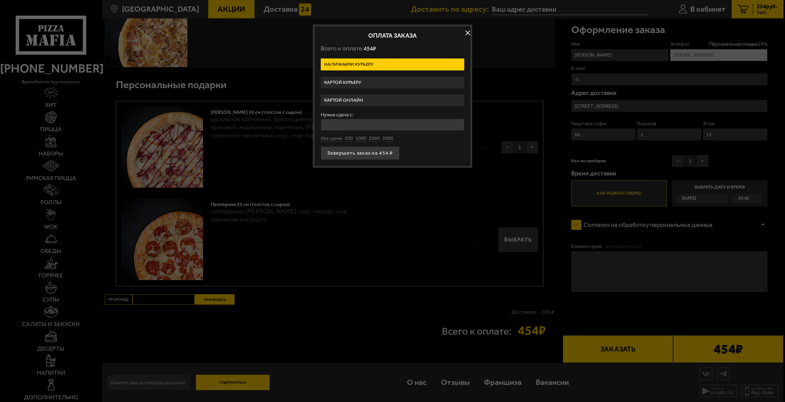
click at [393, 100] on label "Картой онлайн" at bounding box center [392, 100] width 143 height 12
click at [0, 0] on input "Картой онлайн" at bounding box center [0, 0] width 0 height 0
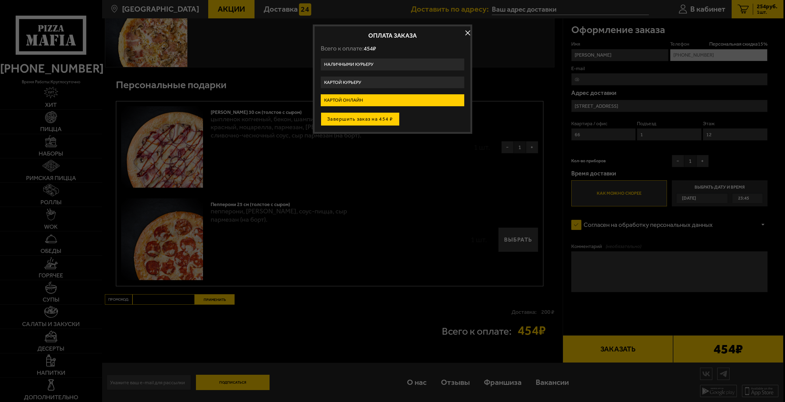
click at [382, 119] on button "Завершить заказ на 454 ₽" at bounding box center [360, 118] width 79 height 13
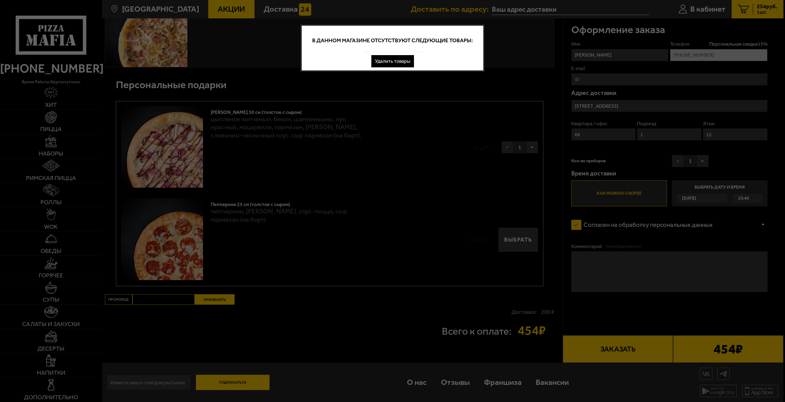
click at [387, 59] on button "Удалить товары" at bounding box center [392, 61] width 43 height 12
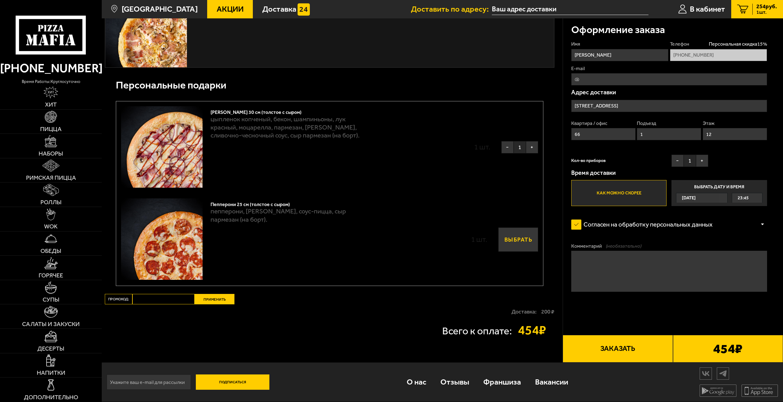
drag, startPoint x: 496, startPoint y: 238, endPoint x: 501, endPoint y: 237, distance: 5.3
click at [501, 237] on div "1 шт. Выбрать" at bounding box center [454, 240] width 167 height 25
click at [514, 237] on button "Выбрать" at bounding box center [518, 240] width 40 height 25
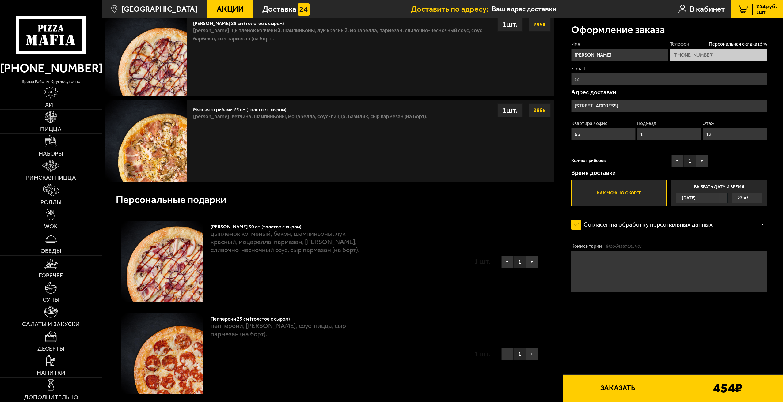
scroll to position [314, 0]
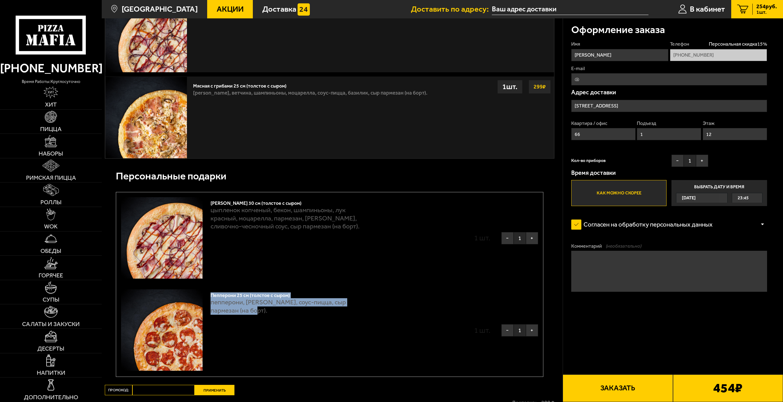
drag, startPoint x: 211, startPoint y: 297, endPoint x: 352, endPoint y: 311, distance: 142.6
click at [352, 311] on div "Пепперони 25 см (толстое с сыром) пепперони, моцарелла, соус-пицца, сыр пармеза…" at bounding box center [291, 331] width 161 height 82
click at [348, 321] on div "Пепперони 25 см (толстое с сыром) пепперони, моцарелла, соус-пицца, сыр пармеза…" at bounding box center [291, 331] width 161 height 82
